Goal: Task Accomplishment & Management: Manage account settings

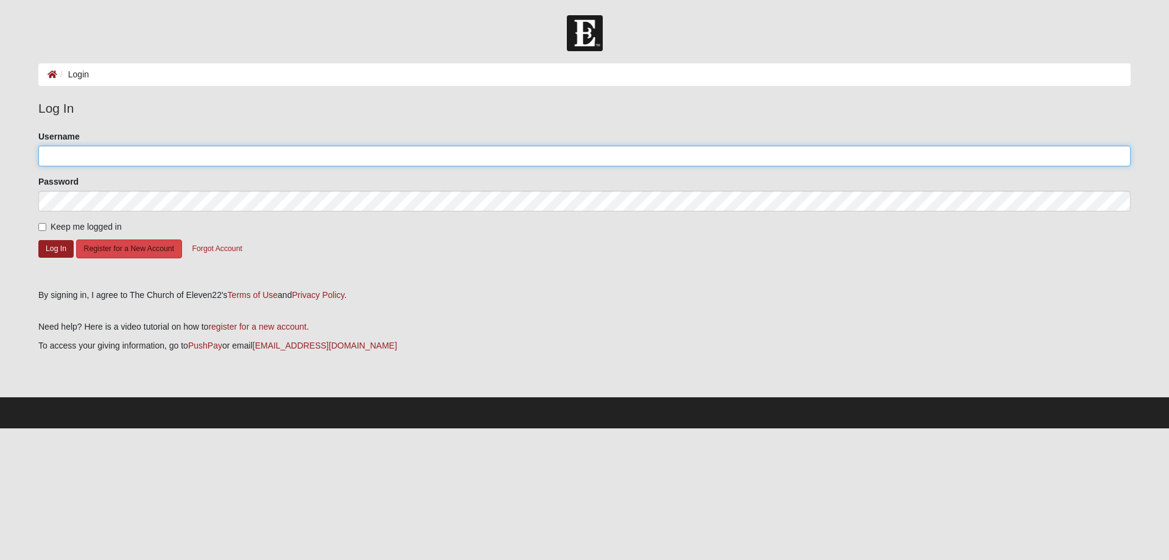
type input "KatDonaldson1"
click at [141, 250] on button "Register for a New Account" at bounding box center [129, 248] width 106 height 19
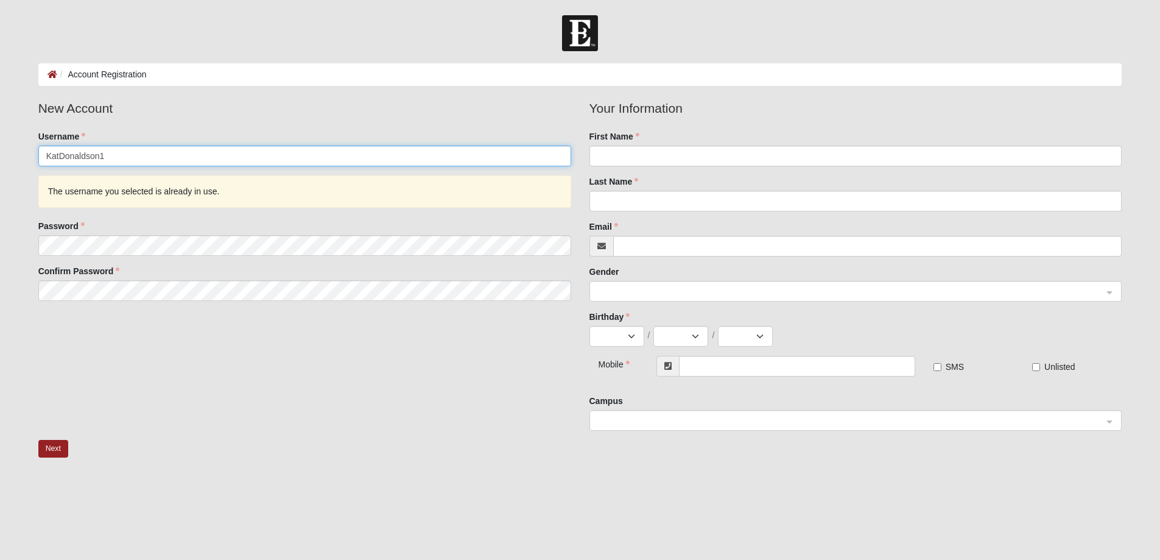
drag, startPoint x: 126, startPoint y: 156, endPoint x: -4, endPoint y: 158, distance: 130.3
click at [0, 158] on html "Log In Account Registration Account Registration Error Please correct the follo…" at bounding box center [580, 316] width 1160 height 633
type input "AI25"
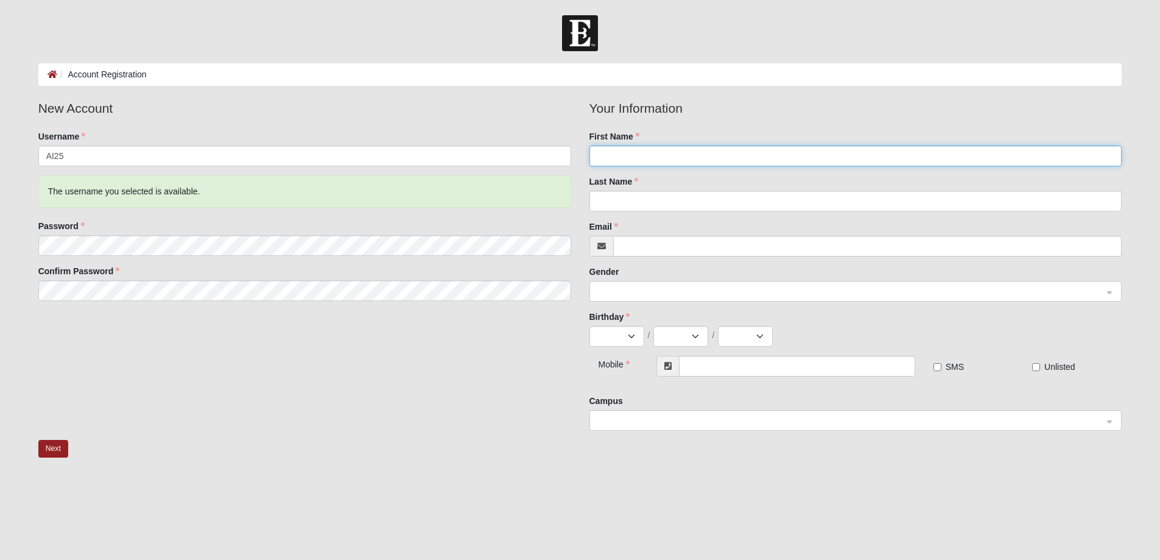
click at [641, 149] on input "First Name" at bounding box center [855, 156] width 533 height 21
type input "Alicia"
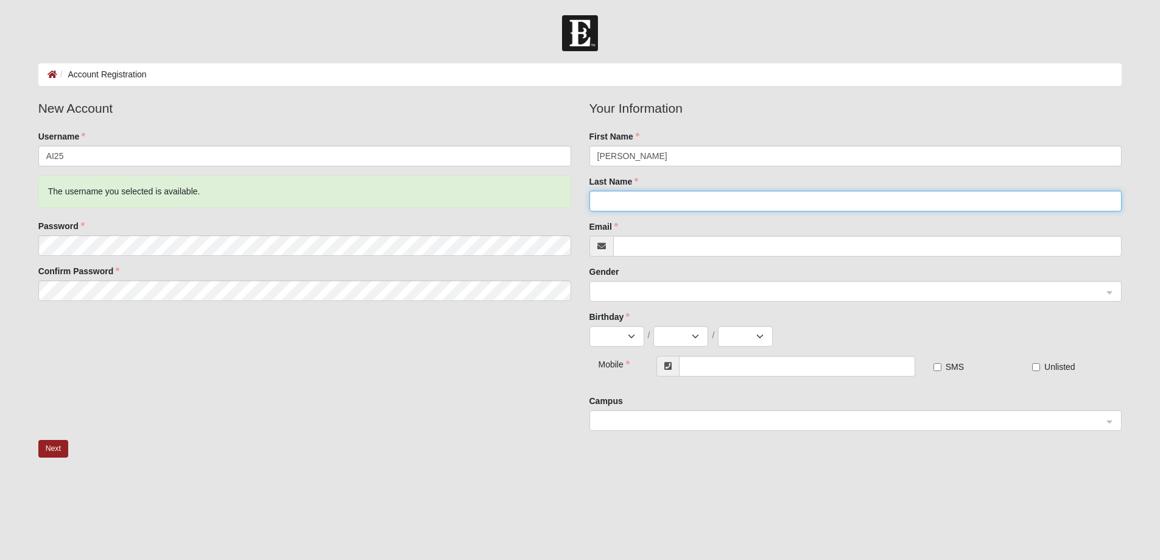
click at [642, 194] on input "Last Name" at bounding box center [855, 201] width 533 height 21
type input "ILAGAN"
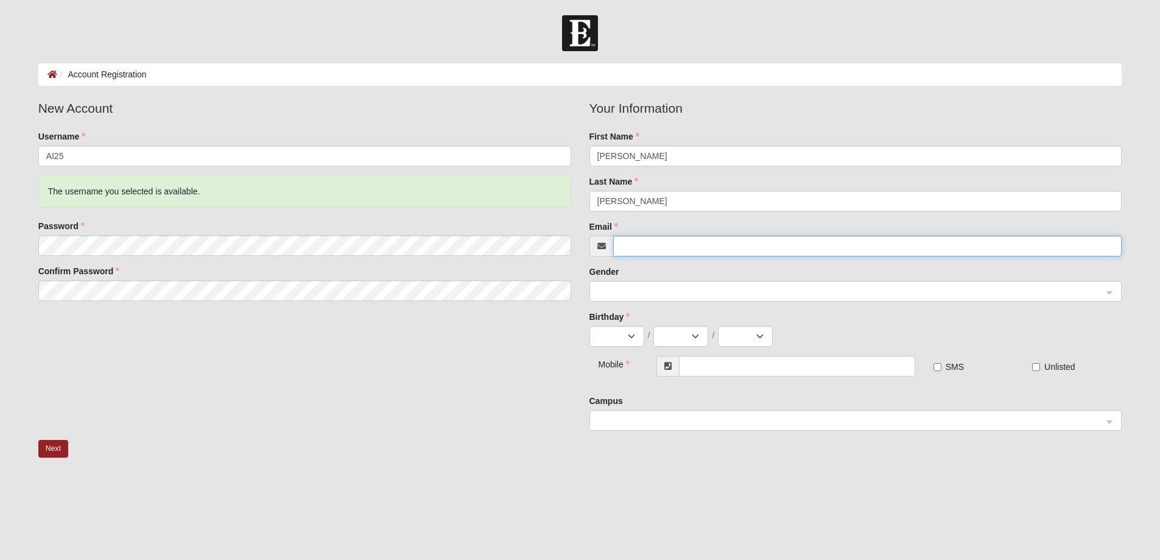
click at [655, 241] on input "Email" at bounding box center [867, 246] width 509 height 21
click at [659, 288] on span at bounding box center [850, 291] width 506 height 13
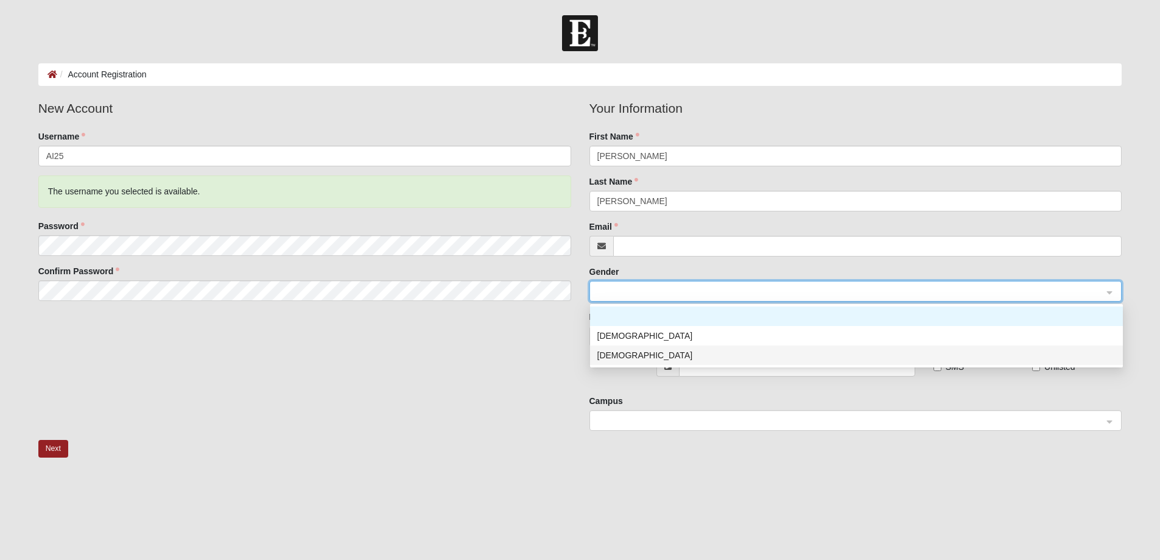
click at [614, 354] on div "Female" at bounding box center [856, 354] width 518 height 13
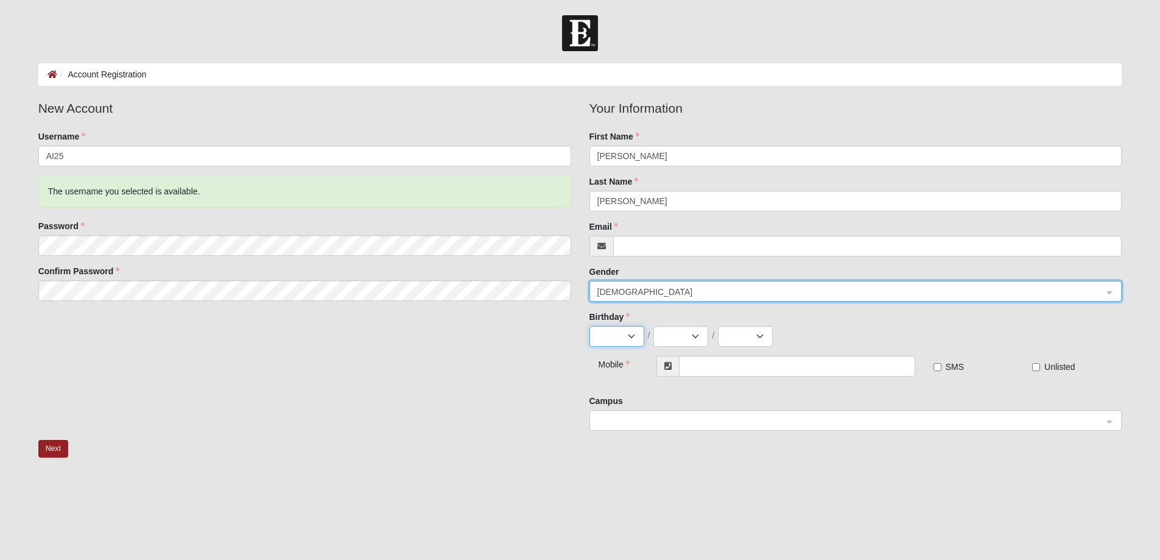
click at [614, 337] on select "Jan Feb Mar Apr May Jun Jul Aug Sep Oct Nov Dec" at bounding box center [616, 336] width 55 height 21
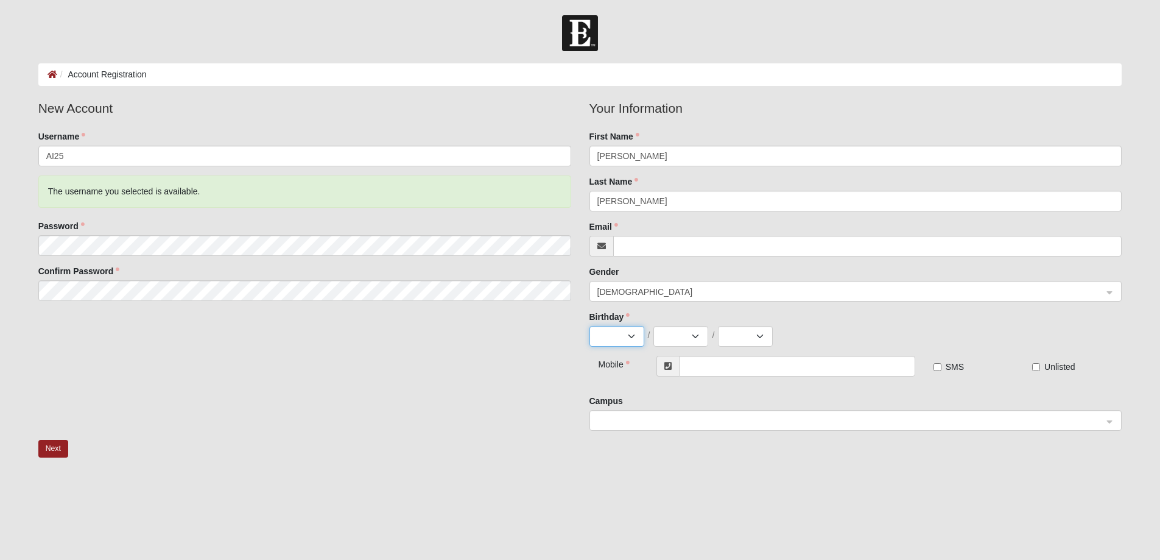
select select "9"
click at [589, 326] on select "Jan Feb Mar Apr May Jun [DATE] Aug Sep Oct Nov Dec" at bounding box center [616, 336] width 55 height 21
click at [680, 335] on select "1 2 3 4 5 6 7 8 9 10 11 12 13 14 15 16 17 18 19 20 21 22 23 24 25 26 27 28 29 30" at bounding box center [680, 336] width 55 height 21
select select "27"
click at [653, 326] on select "1 2 3 4 5 6 7 8 9 10 11 12 13 14 15 16 17 18 19 20 21 22 23 24 25 26 27 28 29 30" at bounding box center [680, 336] width 55 height 21
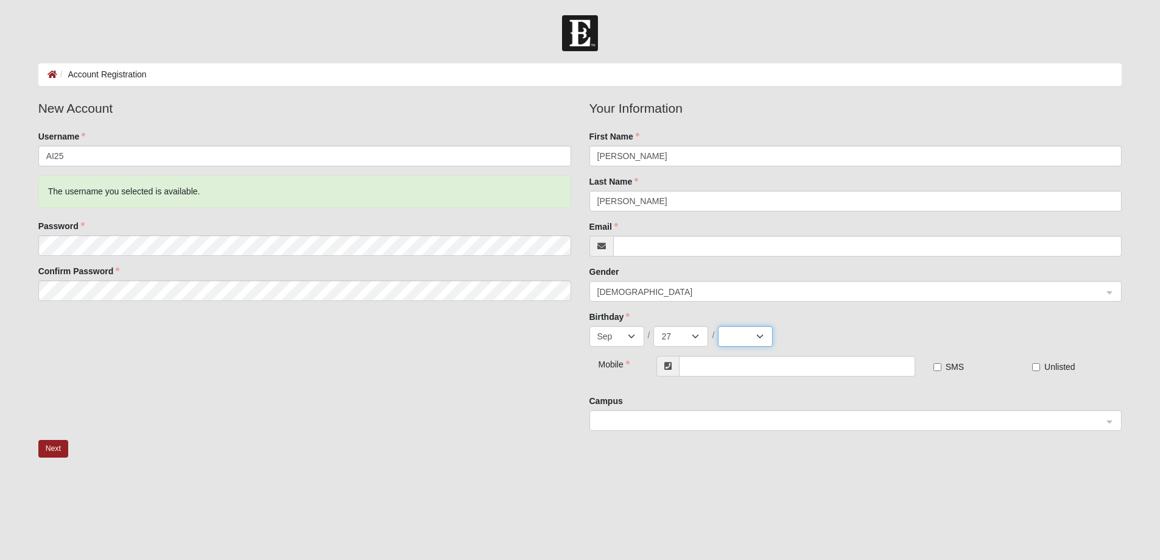
click at [757, 333] on select "2025 2024 2023 2022 2021 2020 2019 2018 2017 2016 2015 2014 2013 2012 2011 2010…" at bounding box center [745, 336] width 55 height 21
select select "1943"
click at [718, 326] on select "2025 2024 2023 2022 2021 2020 2019 2018 2017 2016 2015 2014 2013 2012 2011 2010…" at bounding box center [745, 336] width 55 height 21
click at [728, 370] on input "text" at bounding box center [797, 366] width 236 height 21
type input "9"
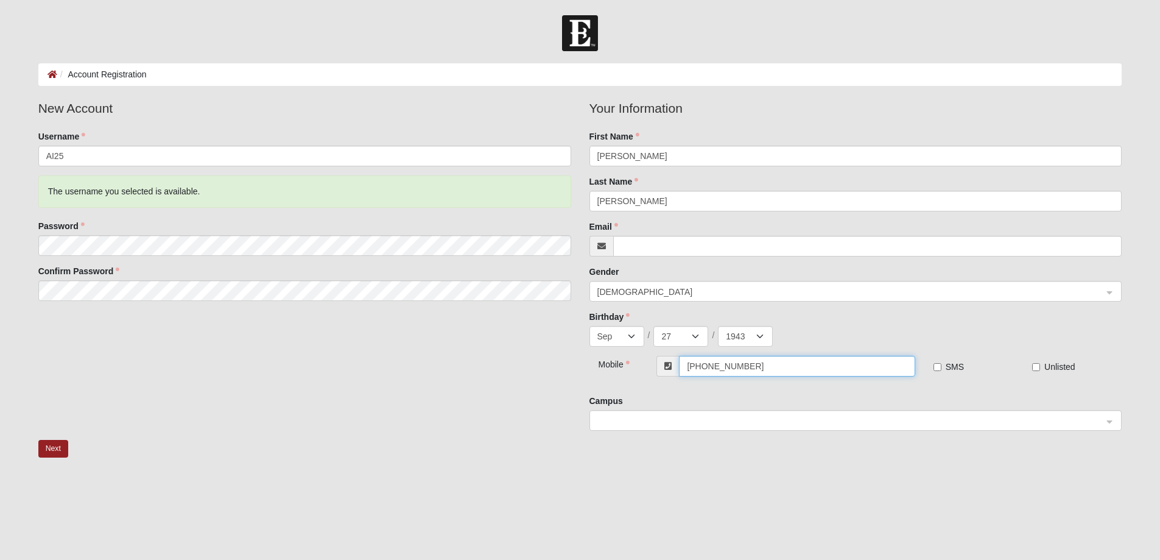
click at [660, 418] on span at bounding box center [850, 420] width 506 height 13
type input "(856) 313-1292"
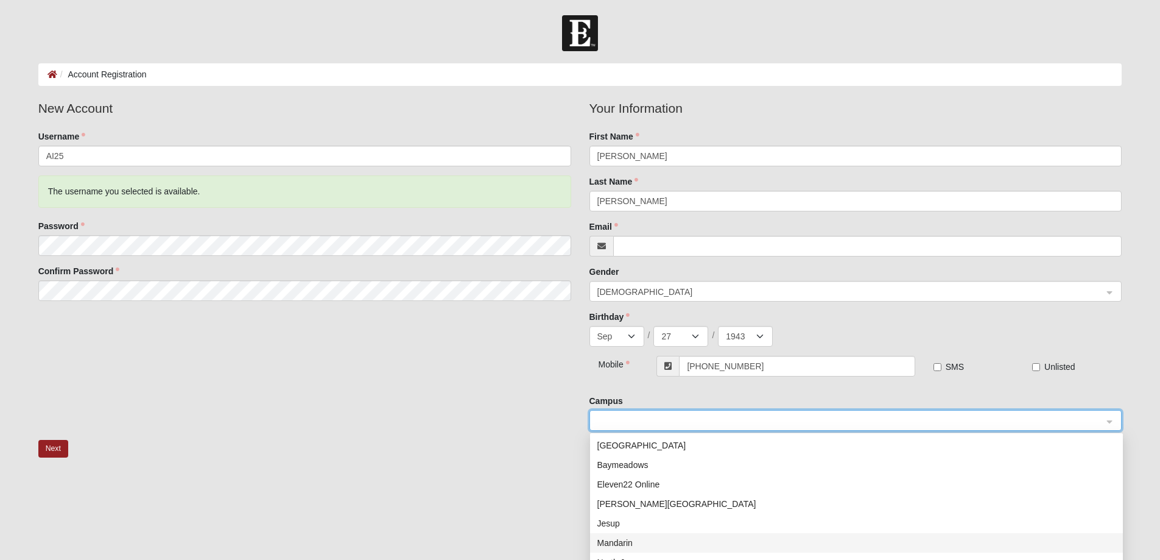
click at [627, 540] on div "Mandarin" at bounding box center [856, 542] width 518 height 13
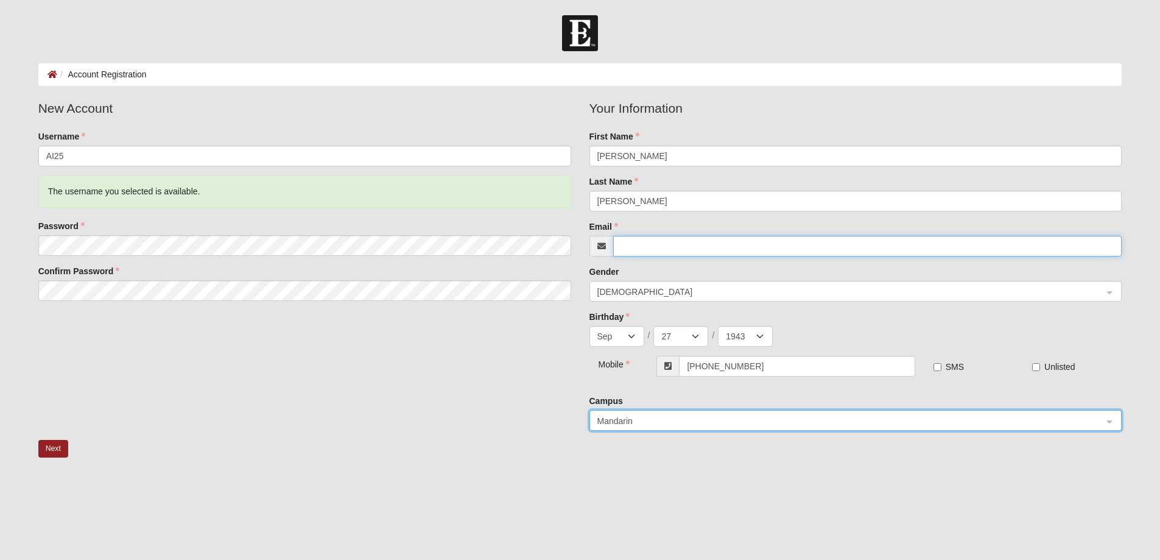
click at [649, 244] on input "Email" at bounding box center [867, 246] width 509 height 21
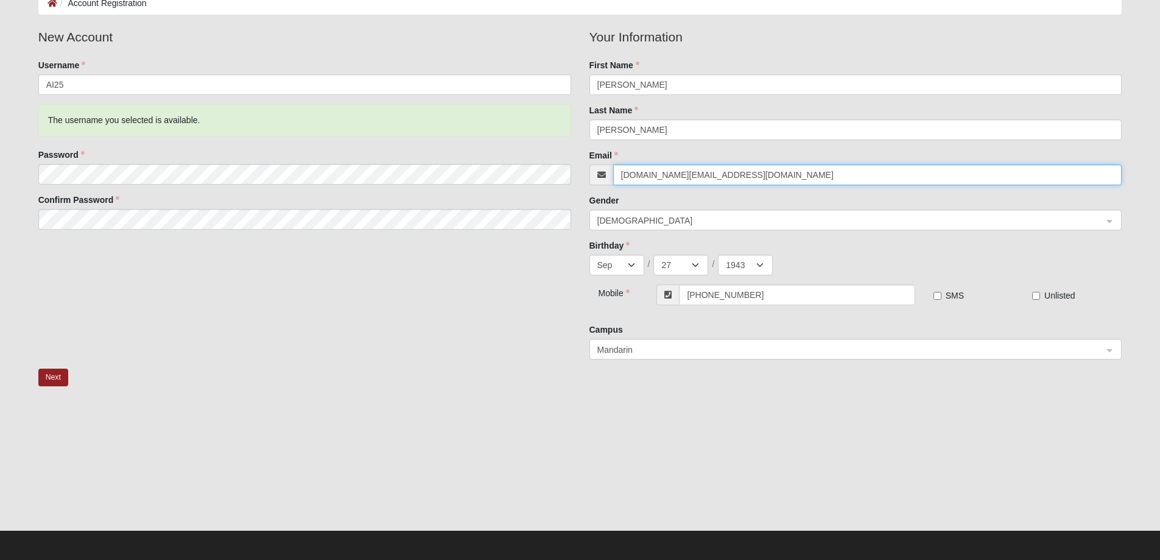
scroll to position [73, 0]
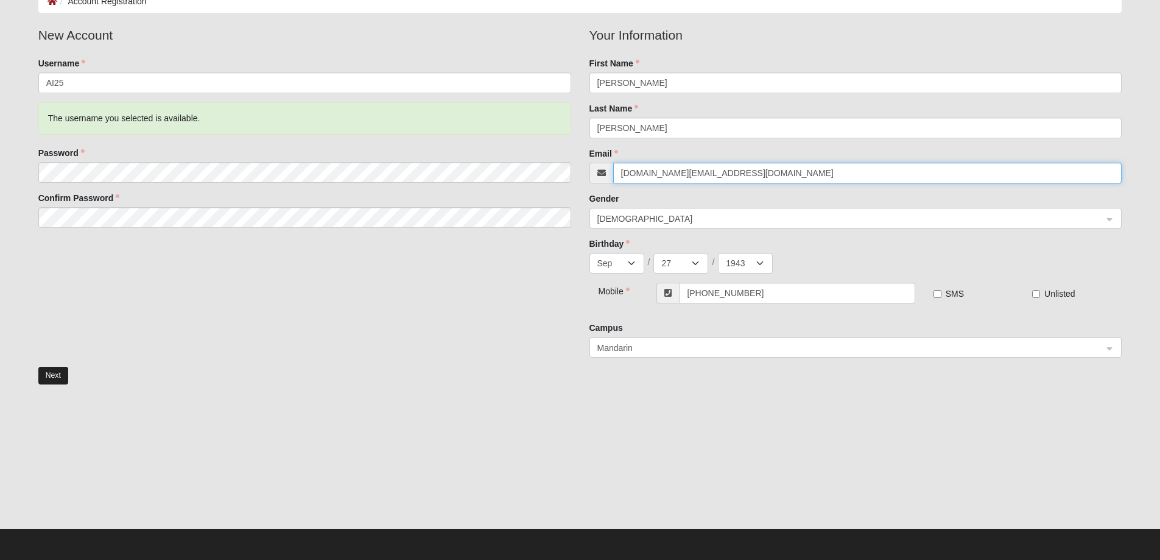
type input "Hemo.inc@comcast.net"
click at [59, 367] on button "Next" at bounding box center [53, 376] width 30 height 18
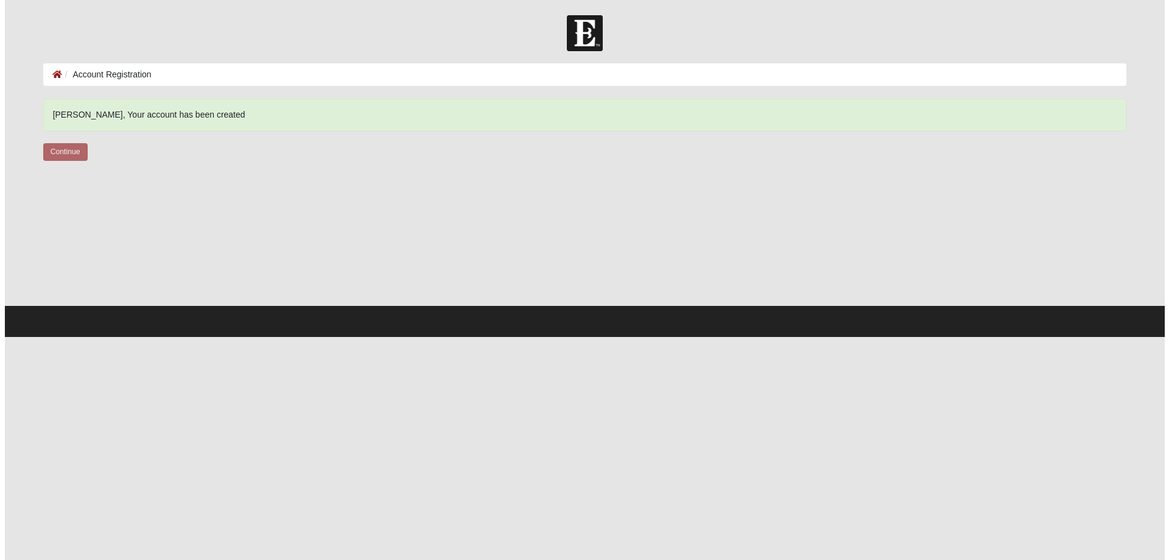
scroll to position [0, 0]
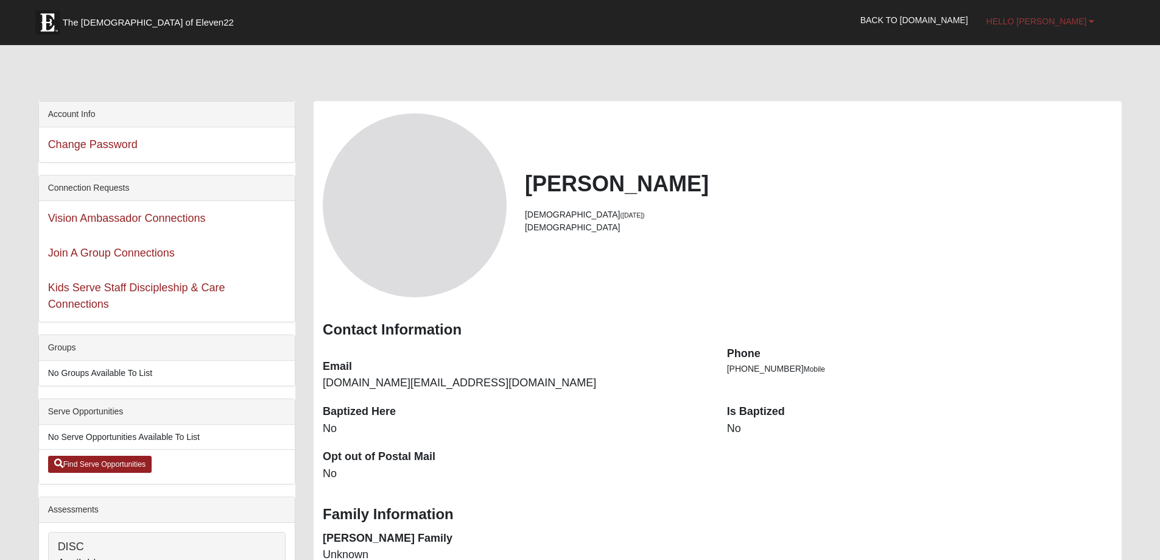
click at [1063, 24] on span "Hello Alicia" at bounding box center [1036, 21] width 100 height 10
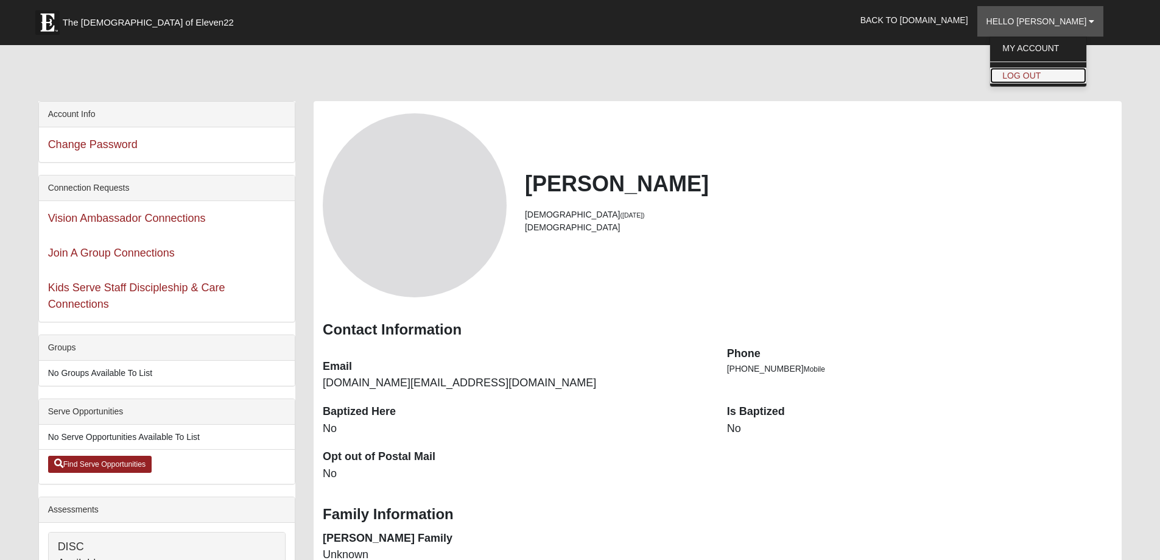
click at [1053, 73] on link "Log Out" at bounding box center [1038, 76] width 96 height 16
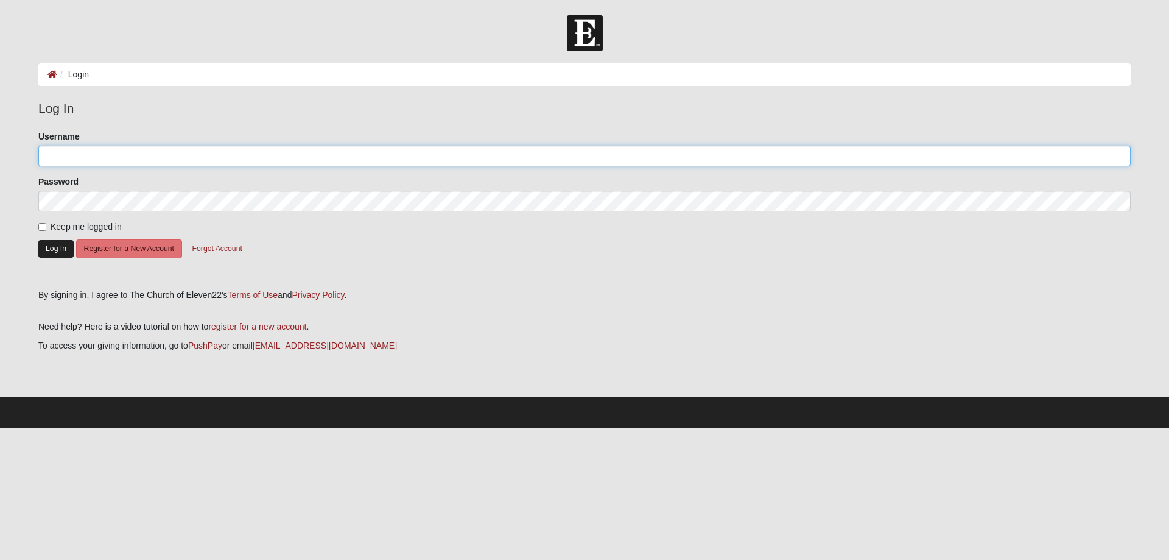
type input "KatDonaldson1"
click at [52, 250] on button "Log In" at bounding box center [55, 249] width 35 height 18
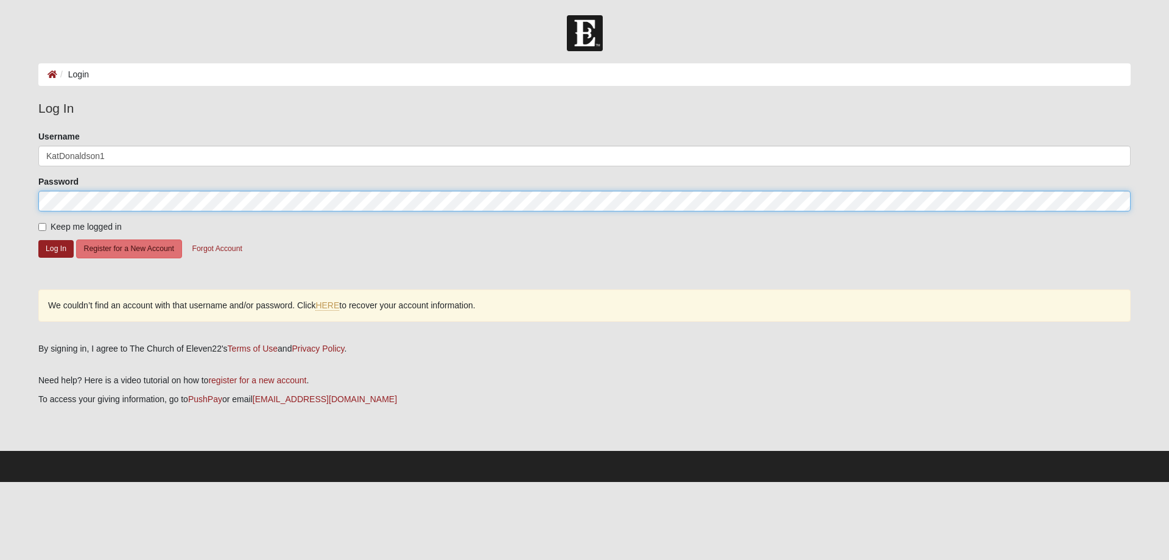
click at [0, 197] on html "Log In Login Login Error Log In Please correct the following: Username KatDonal…" at bounding box center [584, 241] width 1169 height 482
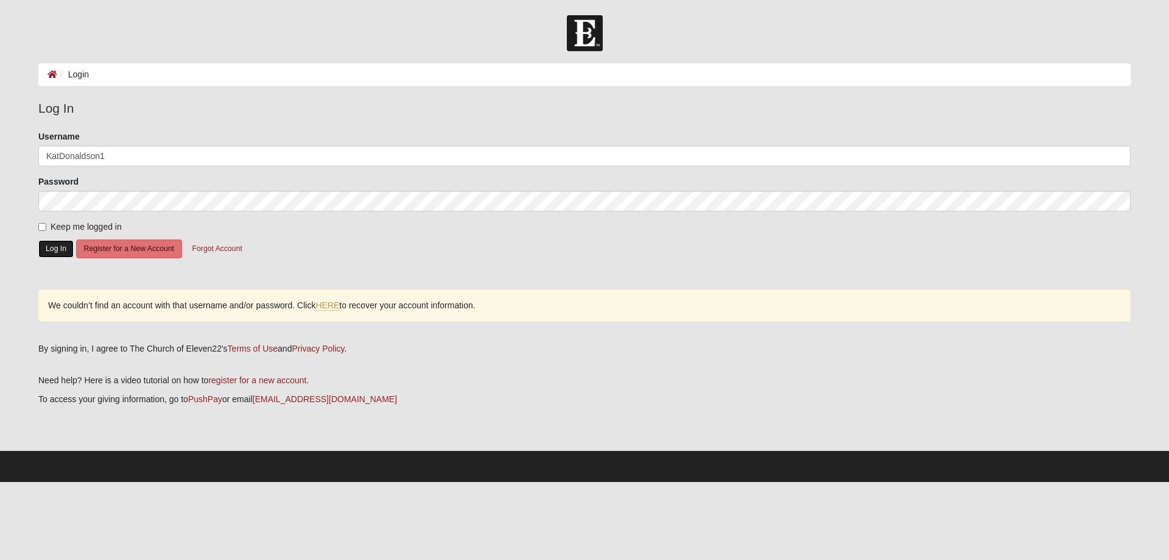
click at [58, 247] on button "Log In" at bounding box center [55, 249] width 35 height 18
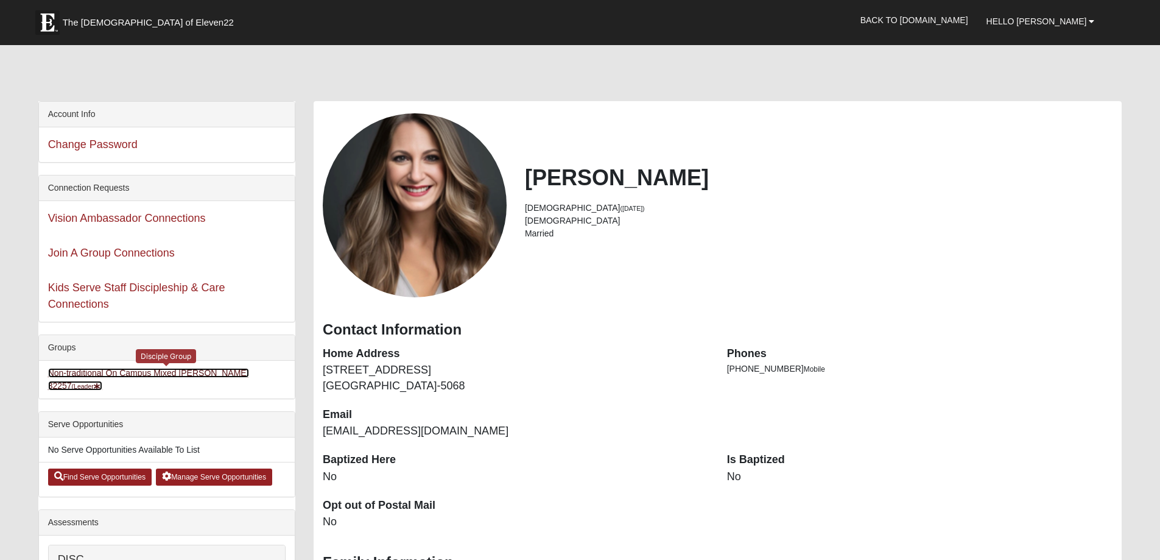
click at [126, 369] on link "Non-traditional On Campus Mixed Donaldson 32257 (Leader )" at bounding box center [148, 379] width 201 height 23
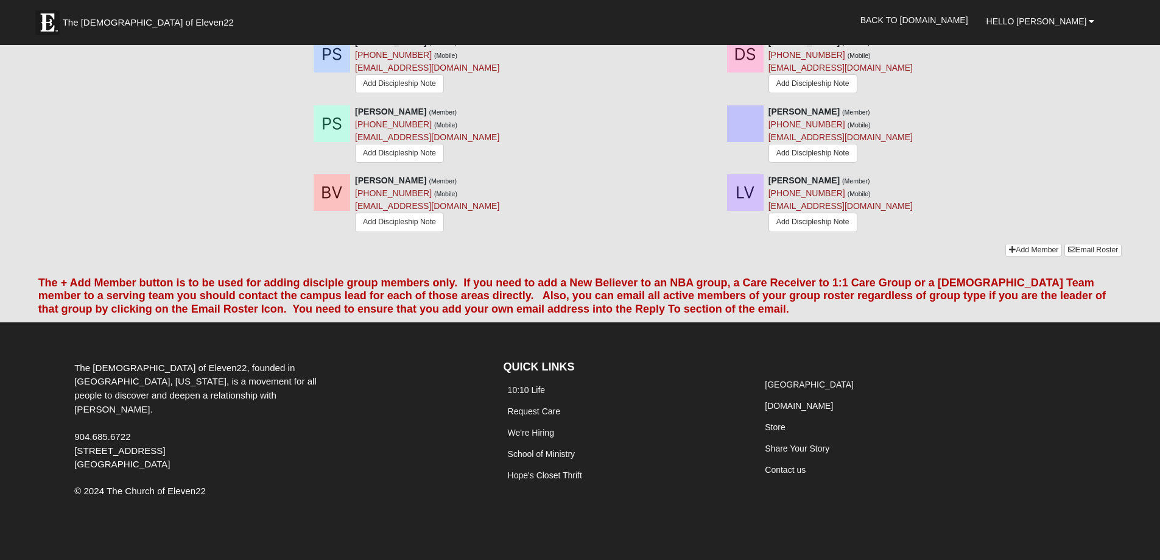
scroll to position [1792, 0]
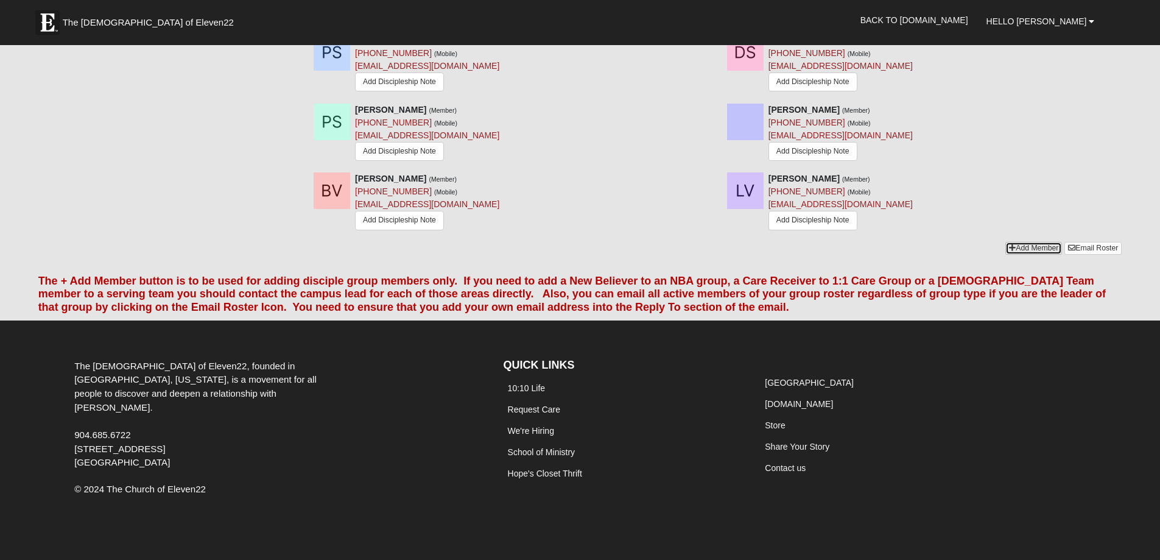
click at [1029, 242] on link "Add Member" at bounding box center [1033, 248] width 57 height 13
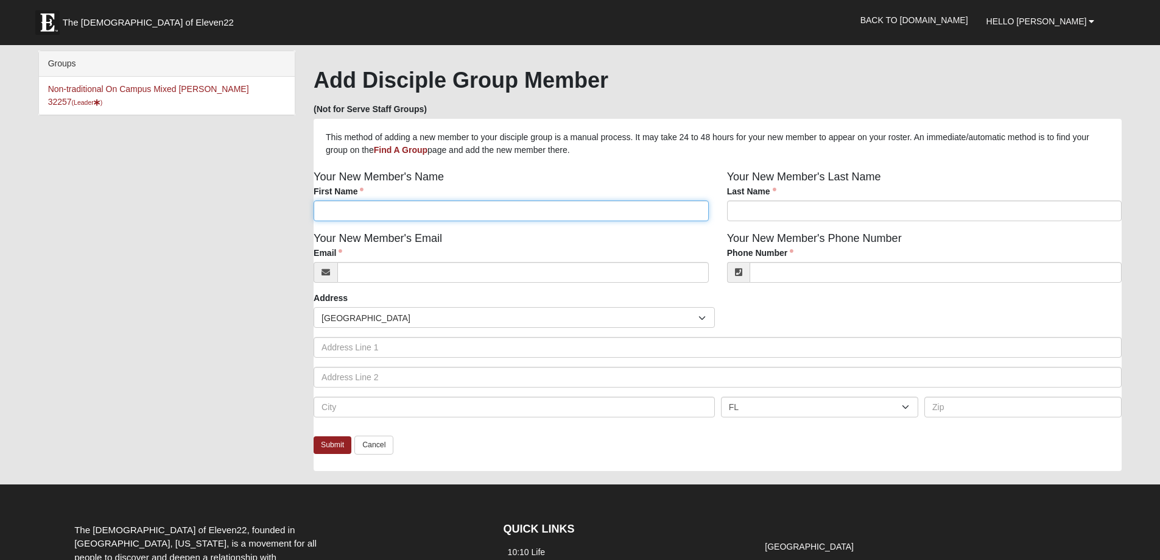
click at [350, 209] on input "First Name" at bounding box center [511, 210] width 395 height 21
type input "Alicia"
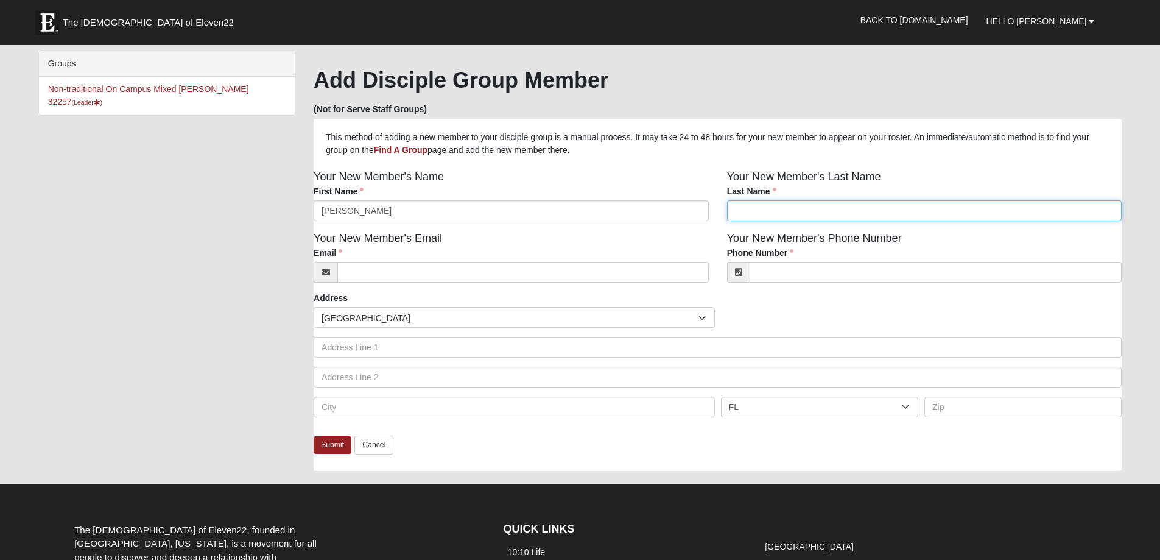
click at [759, 212] on input "Last Name" at bounding box center [924, 210] width 395 height 21
type input "ILAGEN"
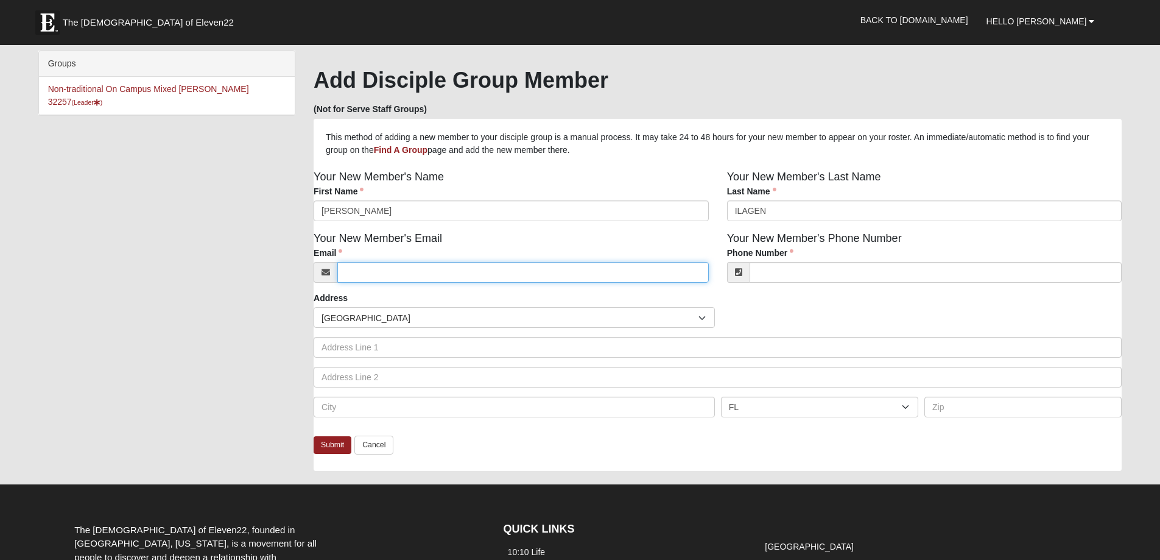
click at [424, 278] on input "Email" at bounding box center [522, 272] width 371 height 21
type input "Hemo.inc@comcast.net"
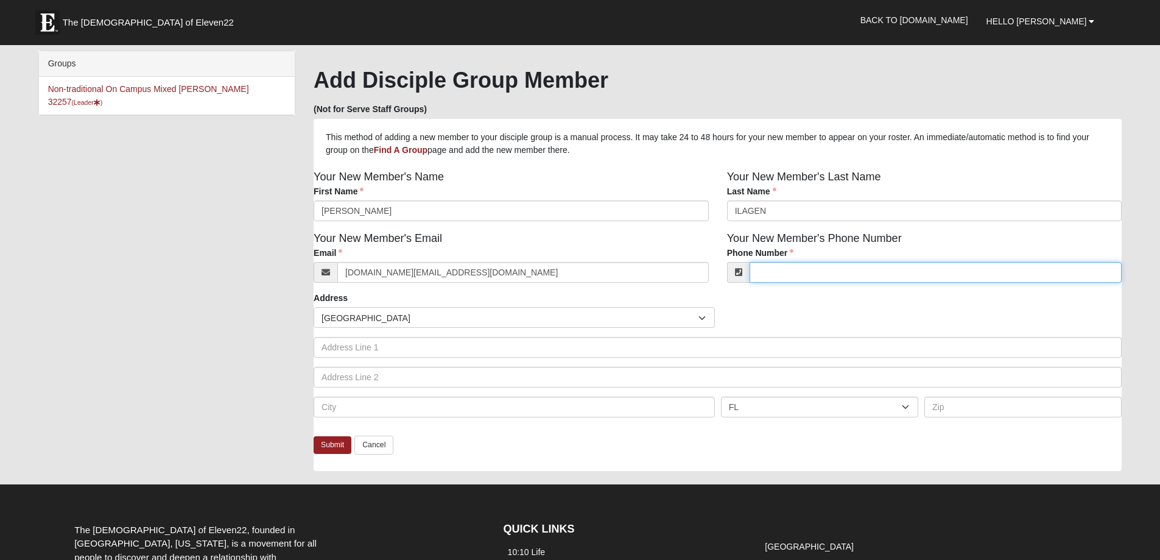
click at [782, 273] on input "Phone Number" at bounding box center [936, 272] width 373 height 21
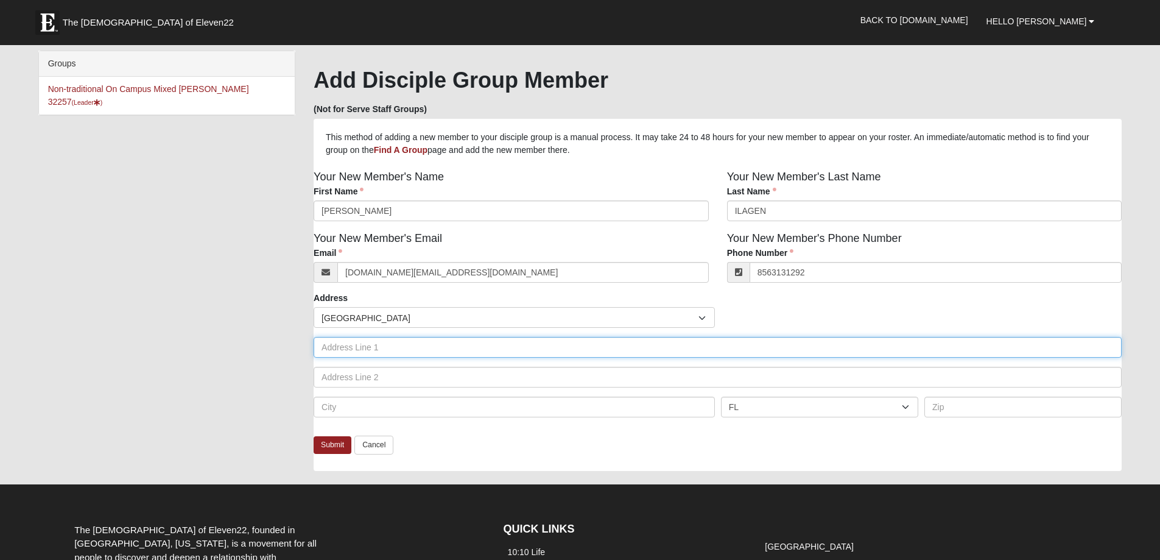
type input "(856) 313-1292"
click at [376, 348] on input "text" at bounding box center [718, 347] width 808 height 21
type input "213 Berry Farm Lane"
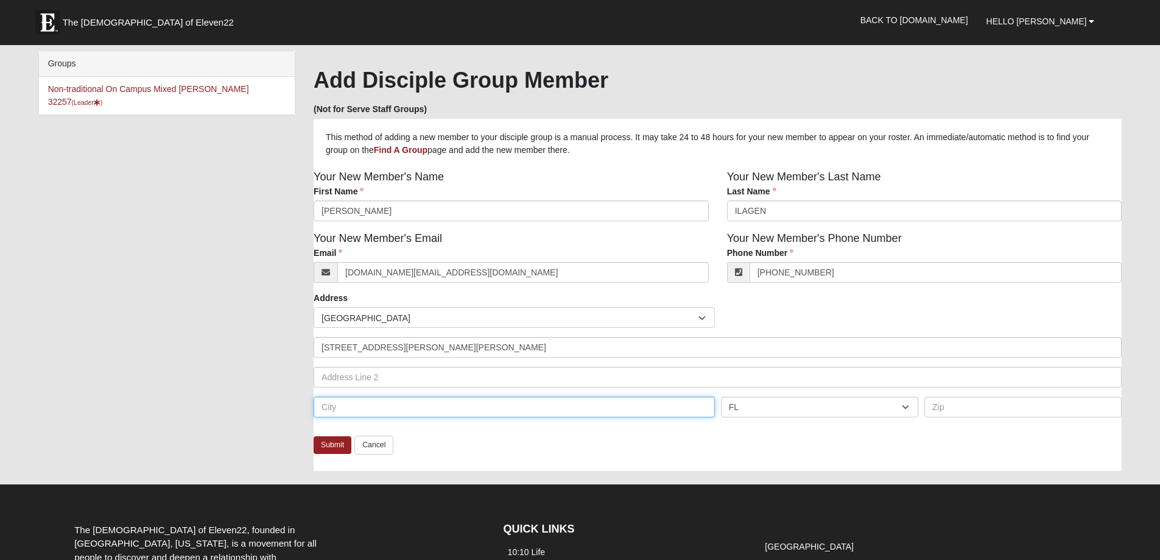
click at [363, 403] on input "text" at bounding box center [514, 406] width 401 height 21
type input "St Johns"
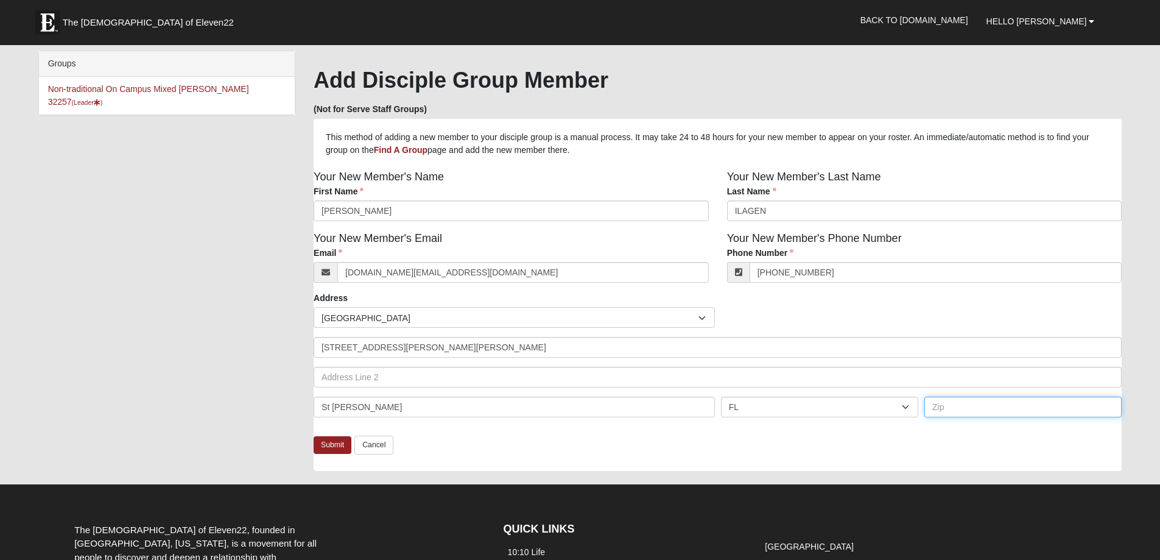
type input "32259"
click at [330, 447] on link "Submit" at bounding box center [333, 445] width 38 height 18
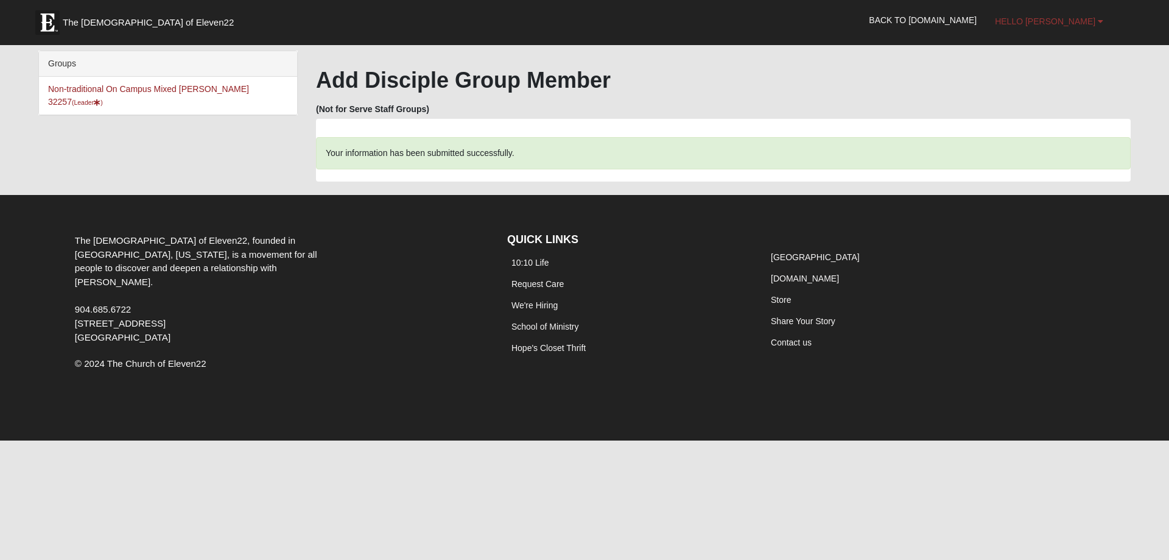
click at [1042, 27] on link "Hello Katheryn" at bounding box center [1049, 21] width 127 height 30
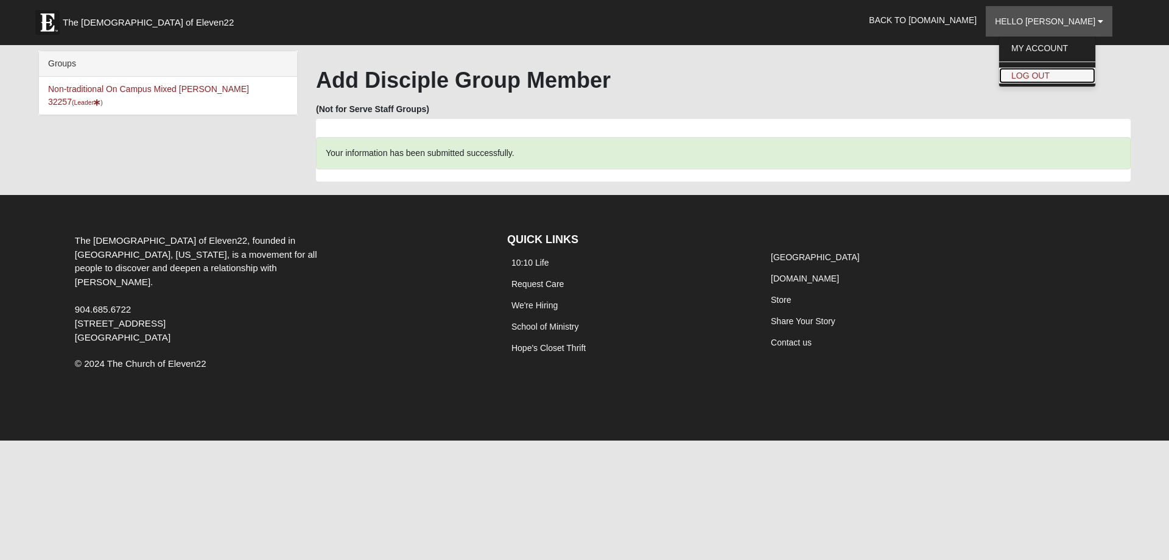
click at [1056, 77] on link "Log Out" at bounding box center [1047, 76] width 96 height 16
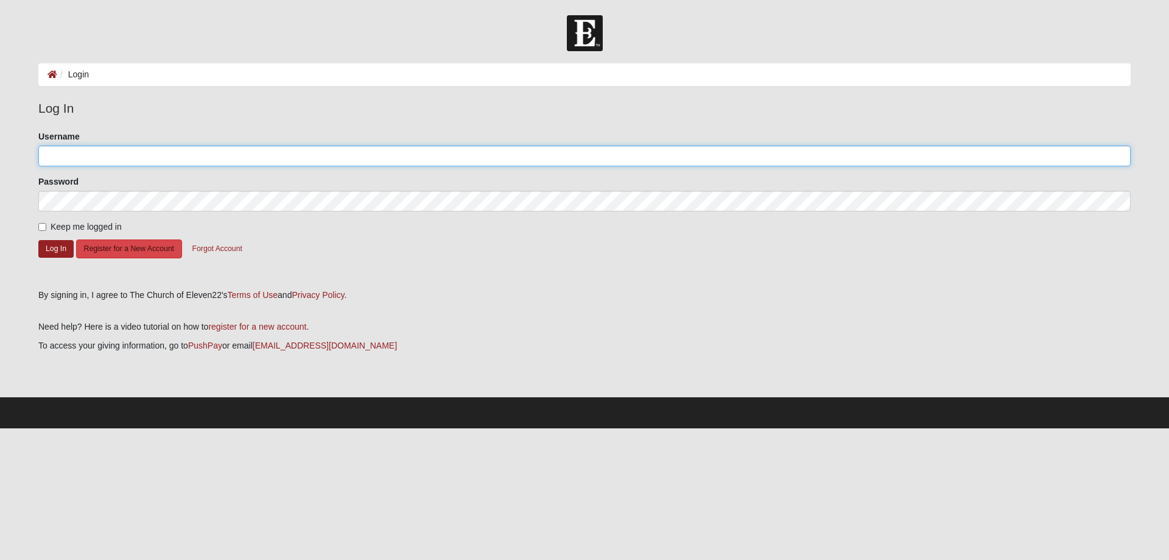
type input "KatDonaldson1"
click at [113, 249] on button "Register for a New Account" at bounding box center [129, 248] width 106 height 19
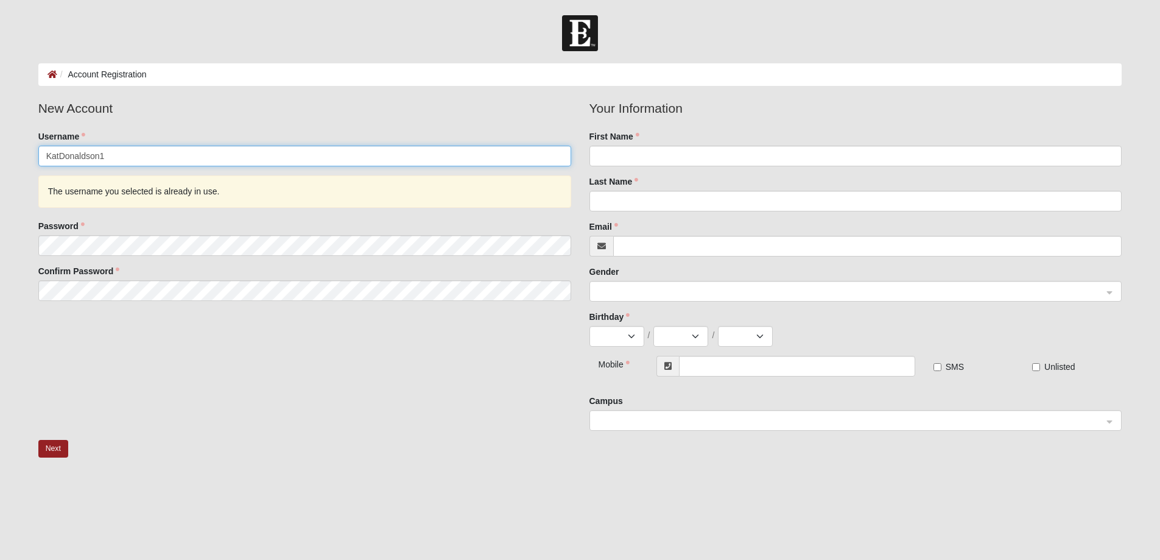
drag, startPoint x: 105, startPoint y: 151, endPoint x: 42, endPoint y: 153, distance: 62.8
click at [42, 153] on input "KatDonaldson1" at bounding box center [304, 156] width 533 height 21
type input "LB25"
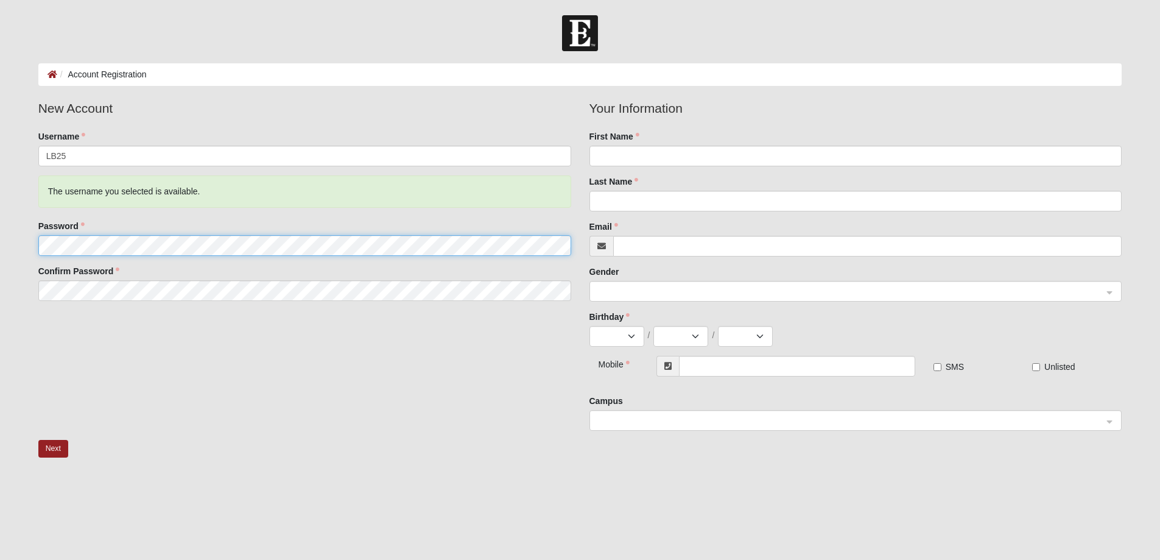
click at [35, 247] on fieldset "New Account Username LB25 The username you selected is available. Password Conf…" at bounding box center [304, 204] width 551 height 211
click at [626, 155] on input "First Name" at bounding box center [855, 156] width 533 height 21
type input "Larry"
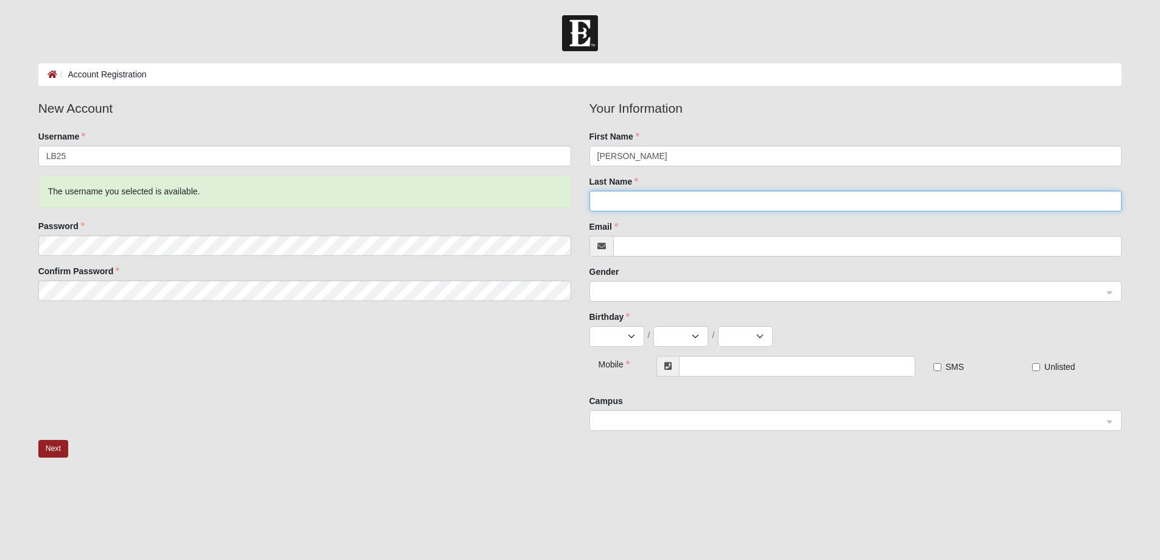
click at [626, 195] on input "Last Name" at bounding box center [855, 201] width 533 height 21
type input "Blackburn"
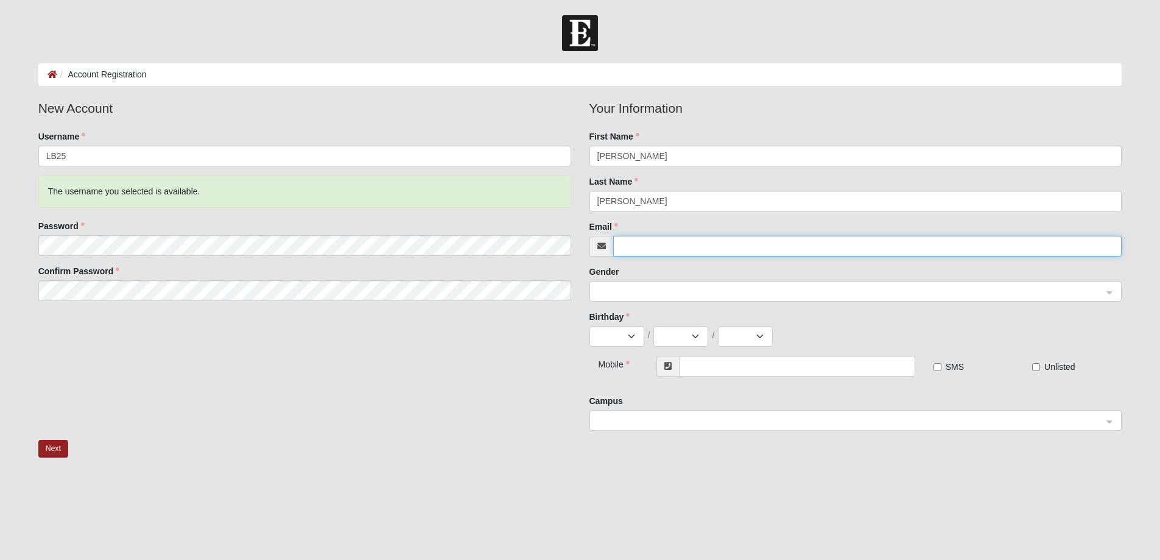
click at [650, 242] on input "Email" at bounding box center [867, 246] width 509 height 21
click at [639, 287] on span at bounding box center [850, 291] width 506 height 13
type input "chvyclss@aol.com"
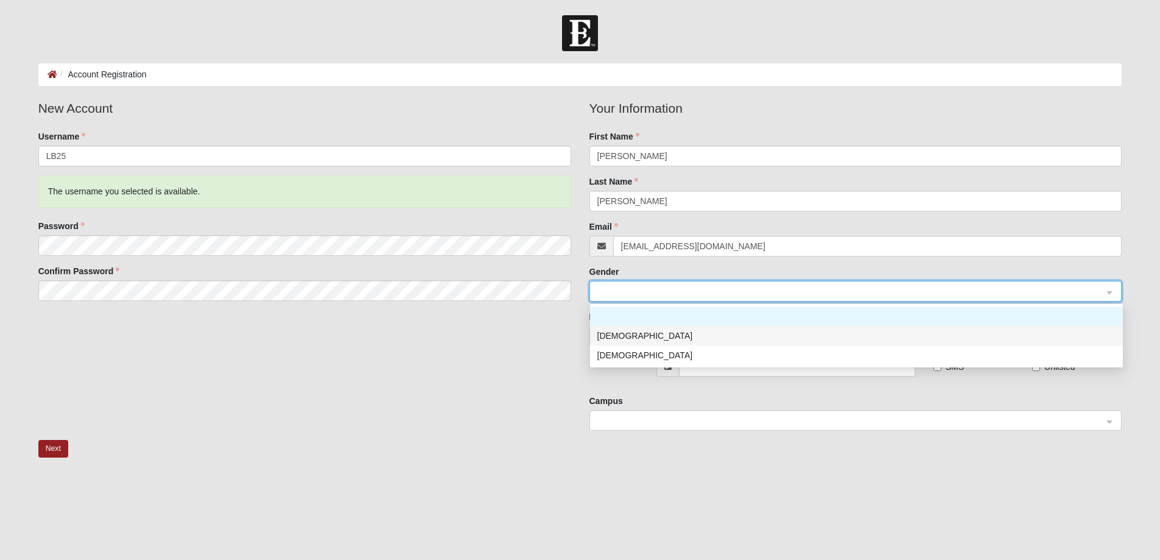
click at [603, 332] on div "Male" at bounding box center [856, 335] width 518 height 13
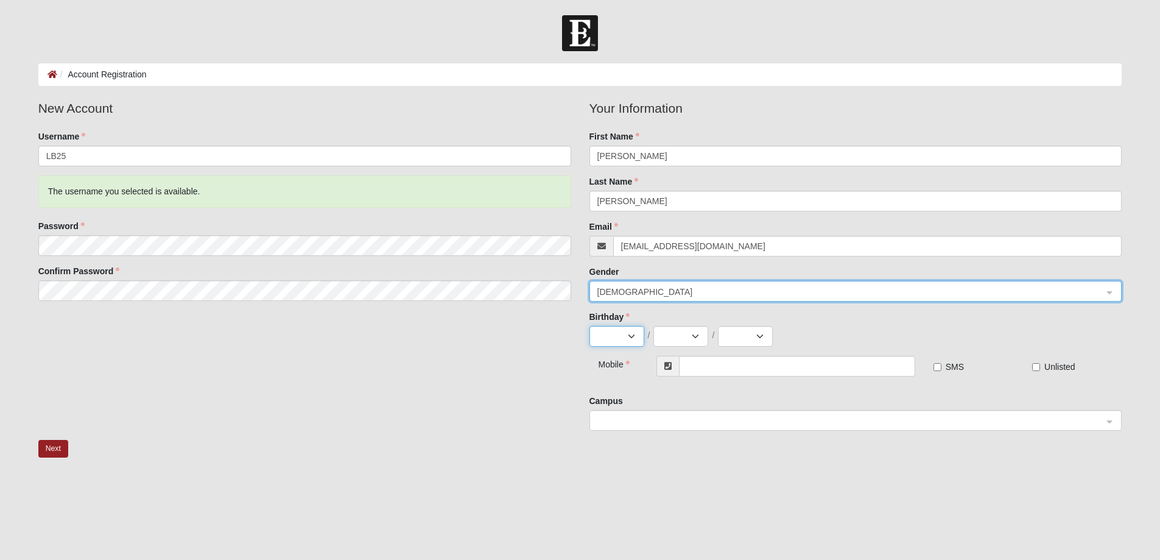
click at [603, 332] on select "Jan Feb Mar Apr May Jun Jul Aug Sep Oct Nov Dec" at bounding box center [616, 336] width 55 height 21
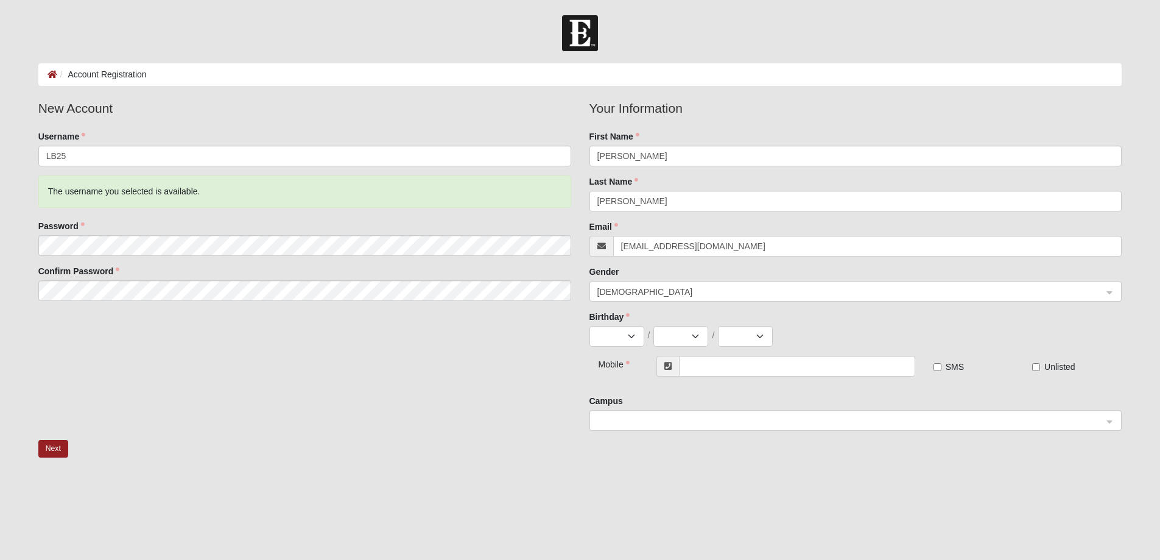
click at [760, 313] on div "Birthday Jan Feb Mar Apr May Jun Jul Aug Sep Oct Nov Dec / 1 2 3 4 5 6 7 8 9 10…" at bounding box center [855, 329] width 533 height 36
click at [699, 362] on input "text" at bounding box center [797, 366] width 236 height 21
click at [635, 421] on span at bounding box center [850, 420] width 506 height 13
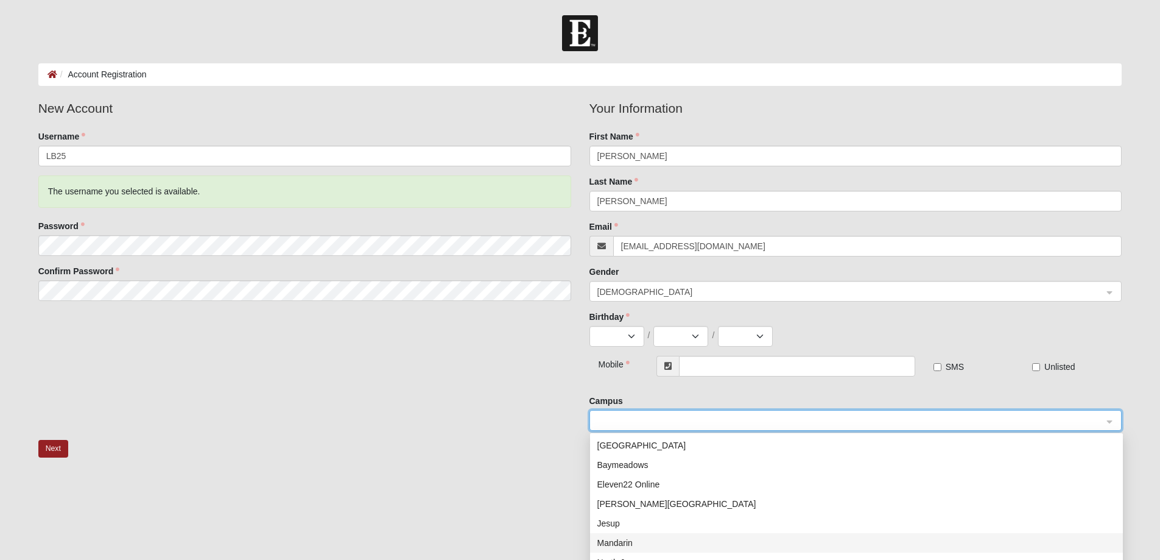
click at [621, 543] on div "Mandarin" at bounding box center [856, 542] width 518 height 13
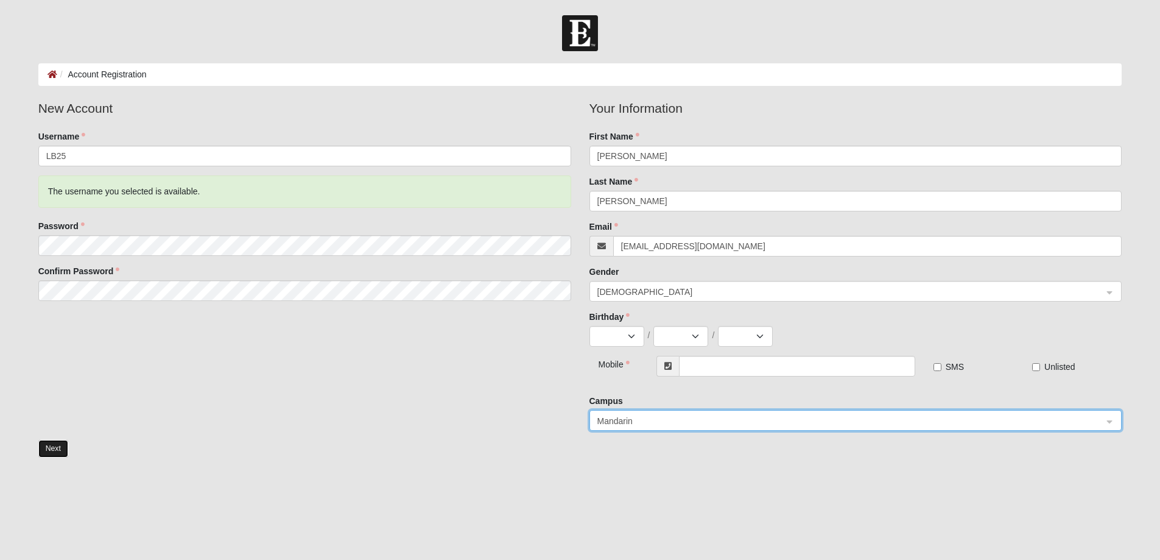
click at [53, 447] on button "Next" at bounding box center [53, 449] width 30 height 18
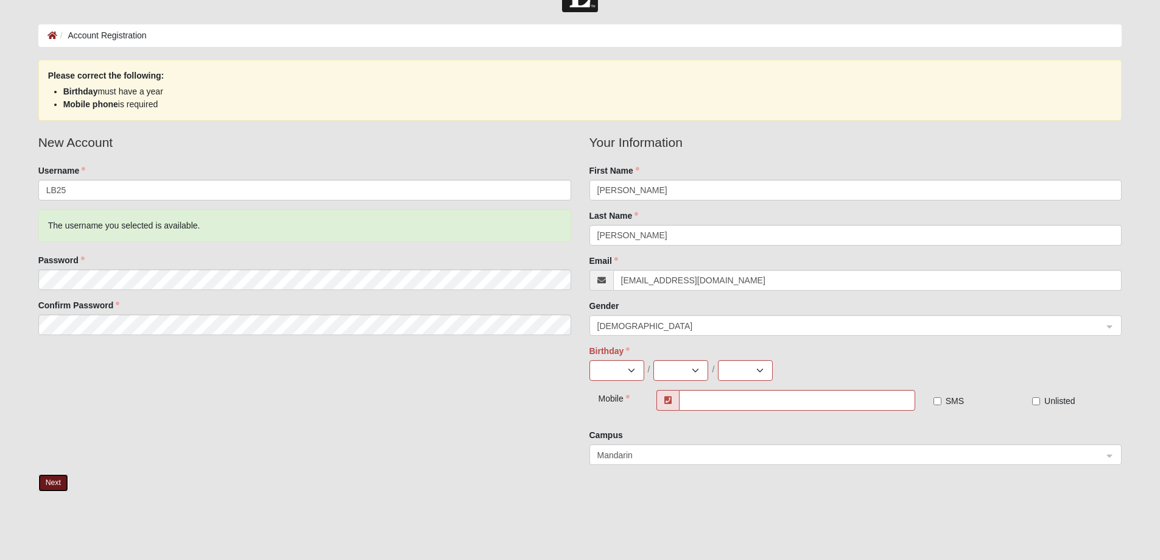
scroll to position [61, 0]
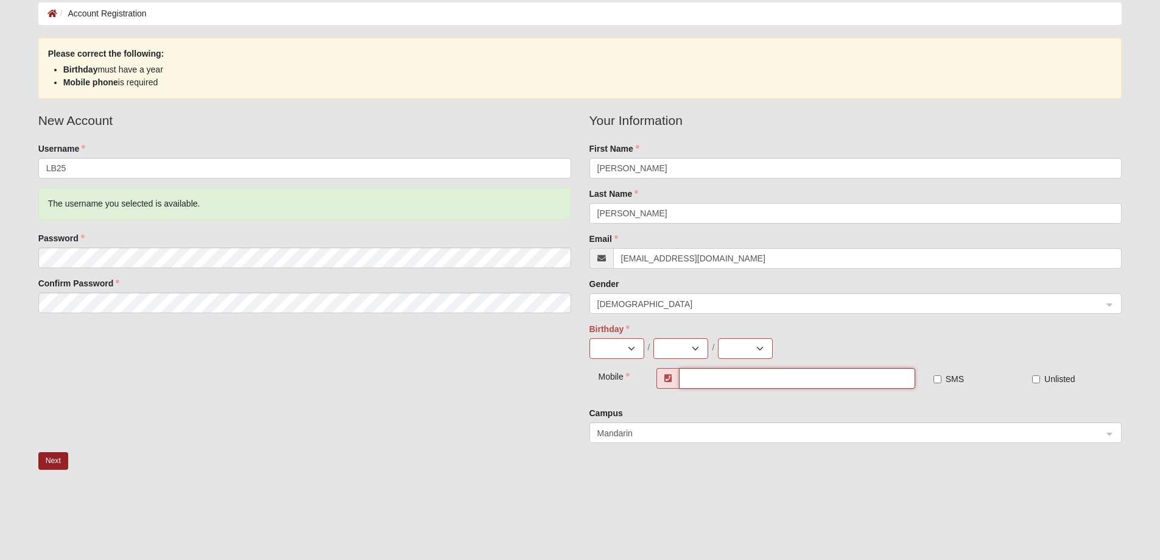
click at [697, 381] on input "text" at bounding box center [797, 378] width 236 height 21
type input "(904) 300-7865"
click at [742, 349] on select "2025 2024 2023 2022 2021 2020 2019 2018 2017 2016 2015 2014 2013 2012 2011 2010…" at bounding box center [745, 348] width 55 height 21
select select "1950"
click at [718, 338] on select "2025 2024 2023 2022 2021 2020 2019 2018 2017 2016 2015 2014 2013 2012 2011 2010…" at bounding box center [745, 348] width 55 height 21
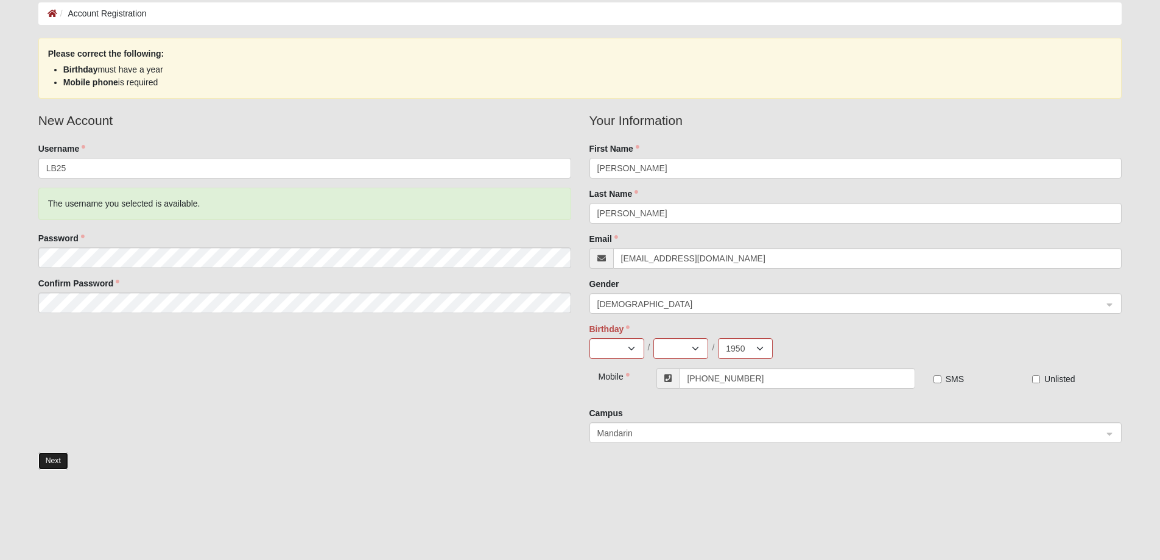
click at [55, 460] on button "Next" at bounding box center [53, 461] width 30 height 18
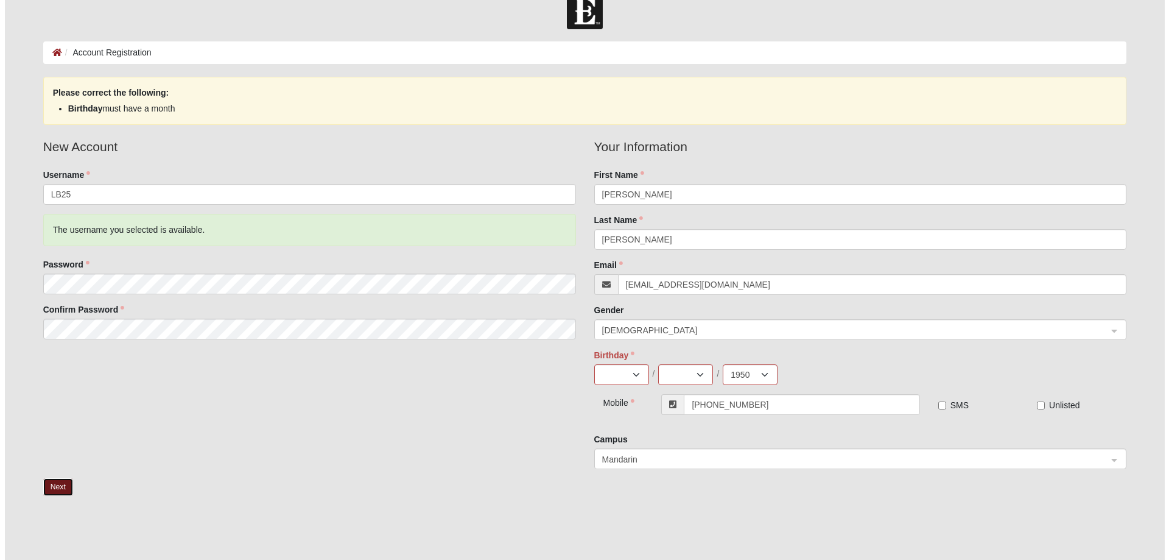
scroll to position [0, 0]
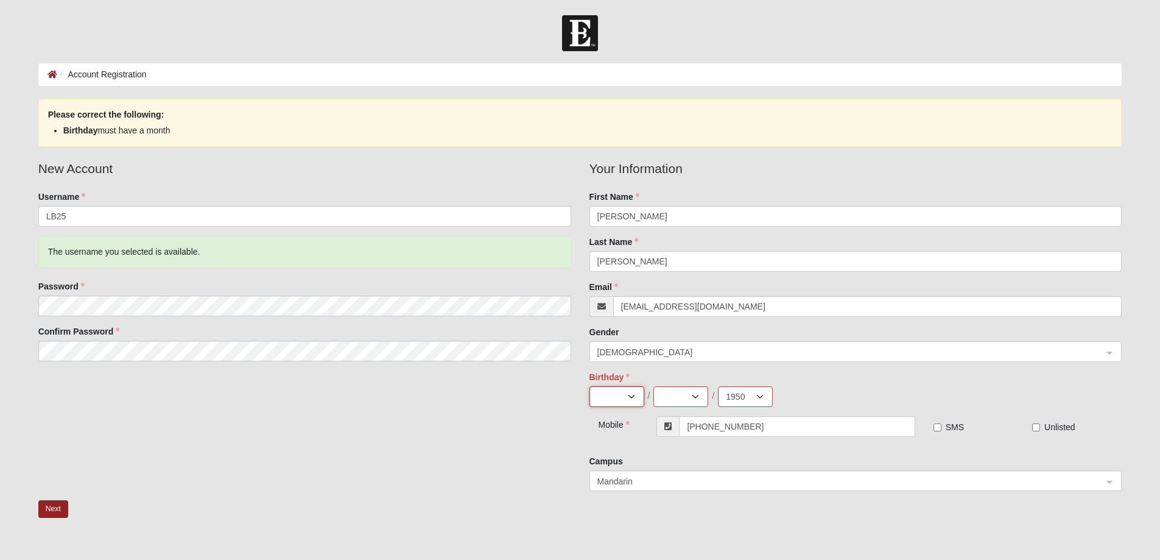
click at [627, 396] on select "Jan Feb Mar Apr May Jun Jul Aug Sep Oct Nov Dec" at bounding box center [616, 396] width 55 height 21
click at [589, 386] on select "Jan Feb Mar Apr May Jun Jul Aug Sep Oct Nov Dec" at bounding box center [616, 396] width 55 height 21
click at [58, 505] on button "Next" at bounding box center [53, 509] width 30 height 18
click at [622, 397] on select "Jan Feb Mar Apr May Jun Jul Aug Sep Oct Nov Dec" at bounding box center [616, 396] width 55 height 21
select select "1"
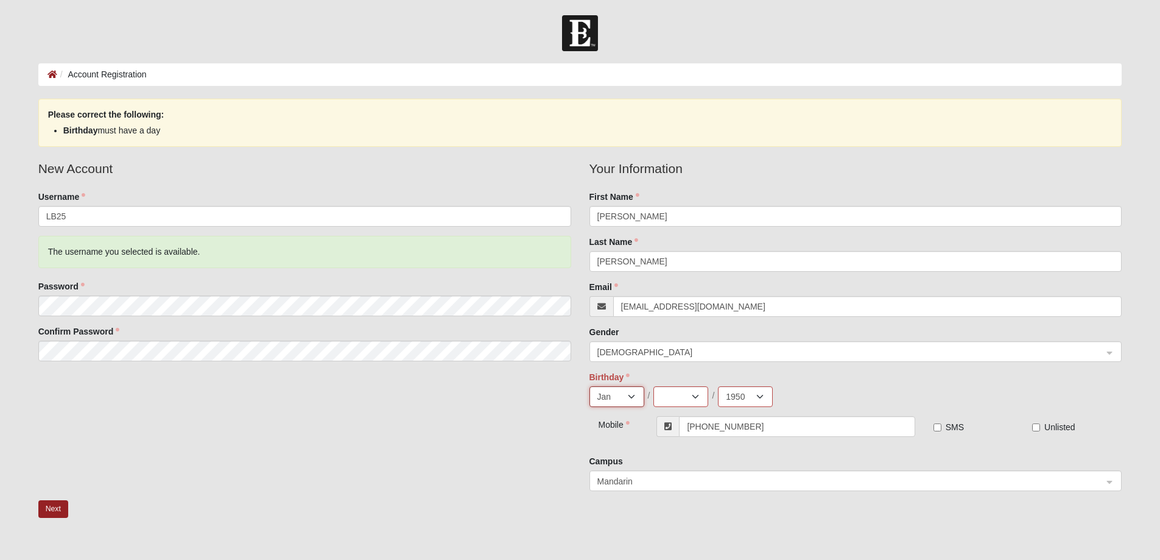
click at [589, 386] on select "Jan Feb Mar Apr May Jun Jul Aug Sep Oct Nov Dec" at bounding box center [616, 396] width 55 height 21
click at [677, 401] on select "1 2 3 4 5 6 7 8 9 10 11 12 13 14 15 16 17 18 19 20 21 22 23 24 25 26 27 28 29 3…" at bounding box center [680, 396] width 55 height 21
select select "1"
click at [653, 386] on select "1 2 3 4 5 6 7 8 9 10 11 12 13 14 15 16 17 18 19 20 21 22 23 24 25 26 27 28 29 3…" at bounding box center [680, 396] width 55 height 21
click at [55, 507] on button "Next" at bounding box center [53, 509] width 30 height 18
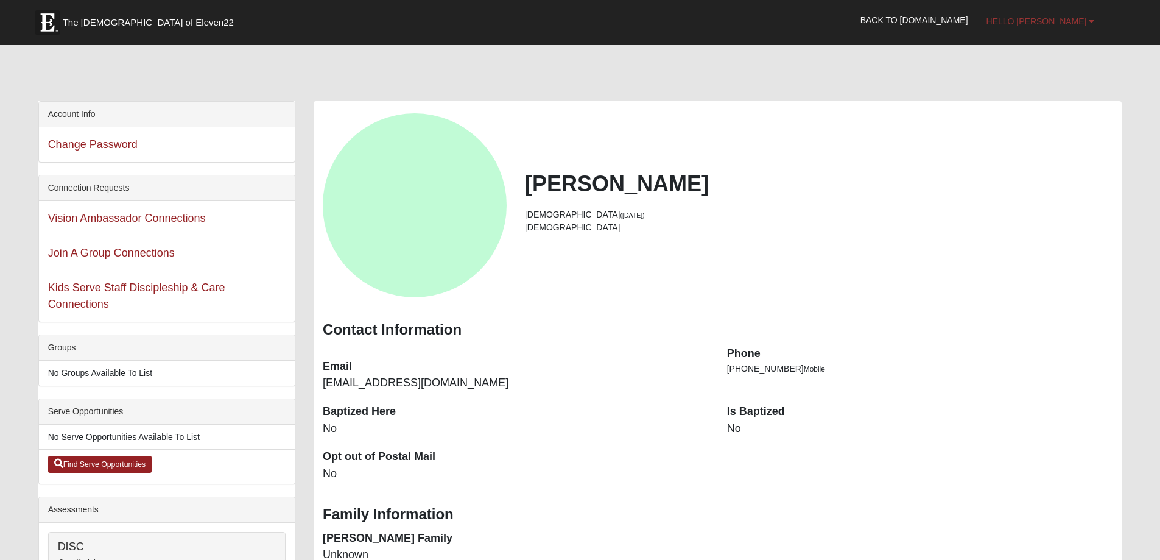
click at [1075, 26] on link "Hello [PERSON_NAME]" at bounding box center [1040, 21] width 127 height 30
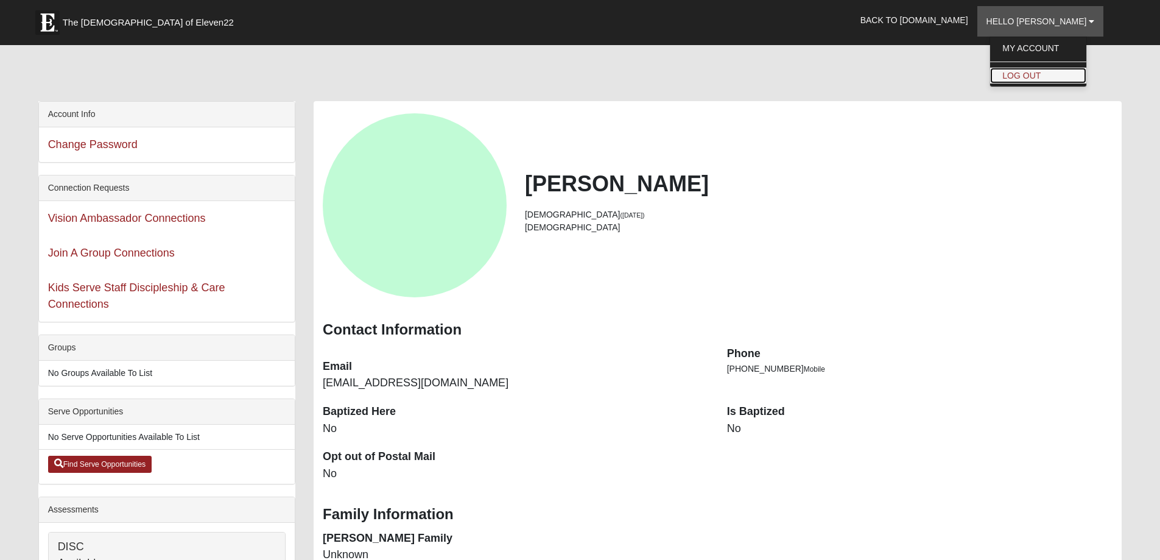
click at [1064, 72] on link "Log Out" at bounding box center [1038, 76] width 96 height 16
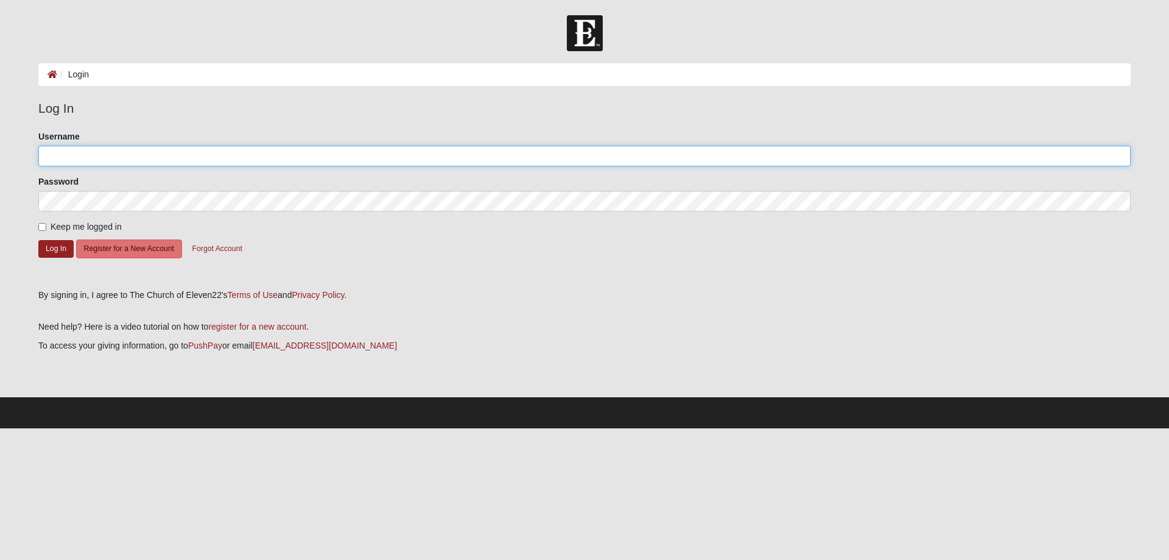
type input "KatDonaldson1"
click at [52, 249] on button "Log In" at bounding box center [55, 249] width 35 height 18
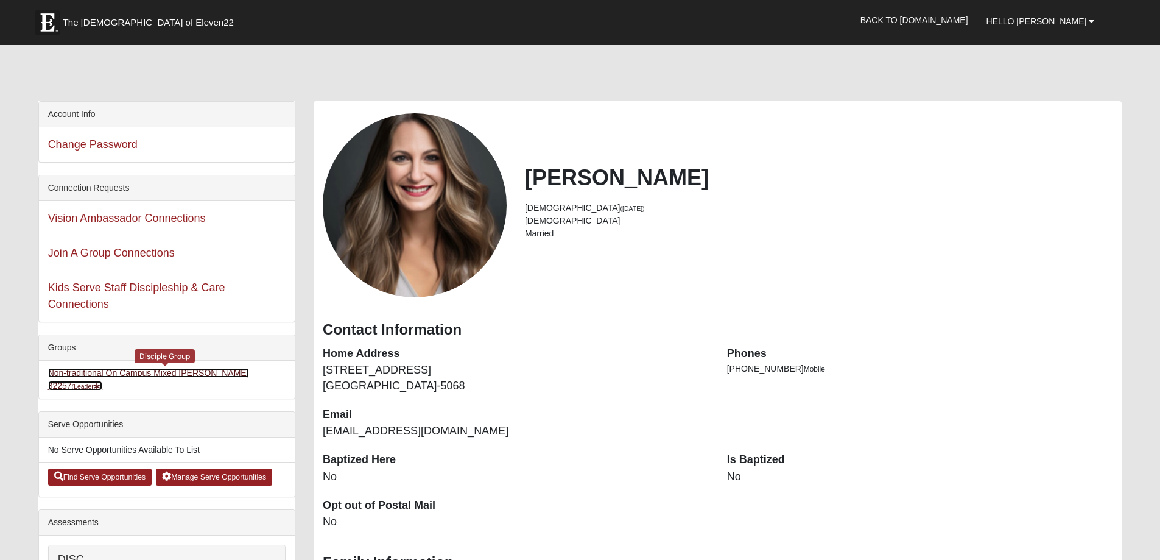
click at [191, 372] on link "Non-traditional On Campus Mixed Donaldson 32257 (Leader )" at bounding box center [148, 379] width 201 height 23
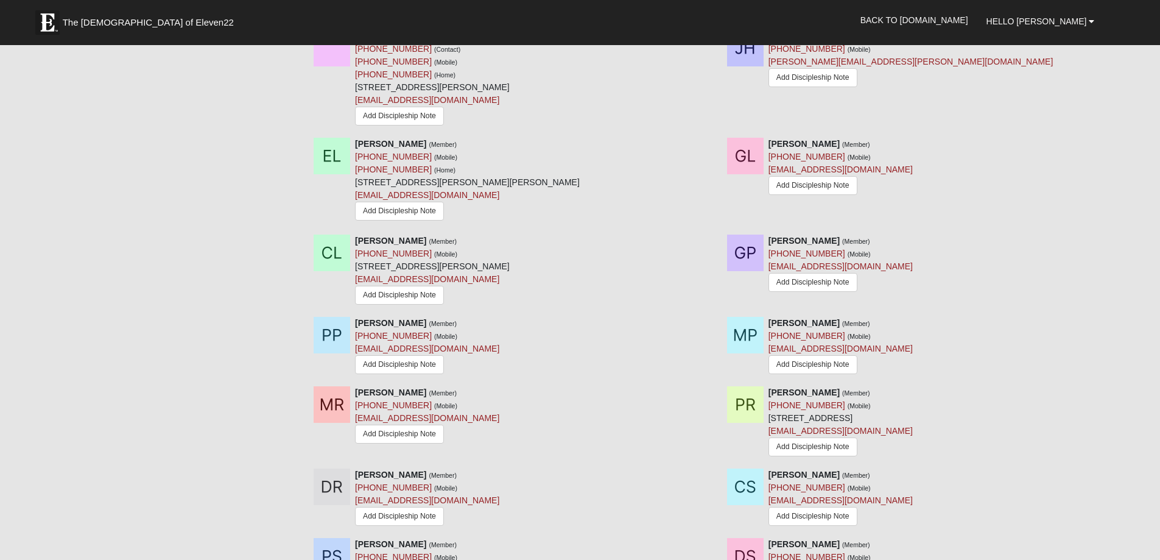
scroll to position [1705, 0]
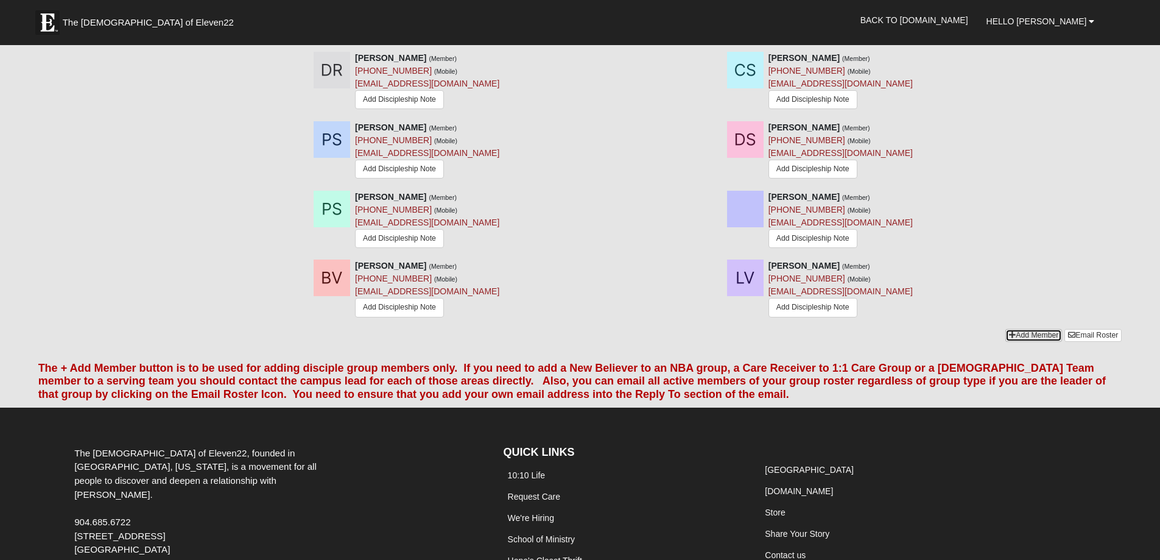
click at [1024, 329] on link "Add Member" at bounding box center [1033, 335] width 57 height 13
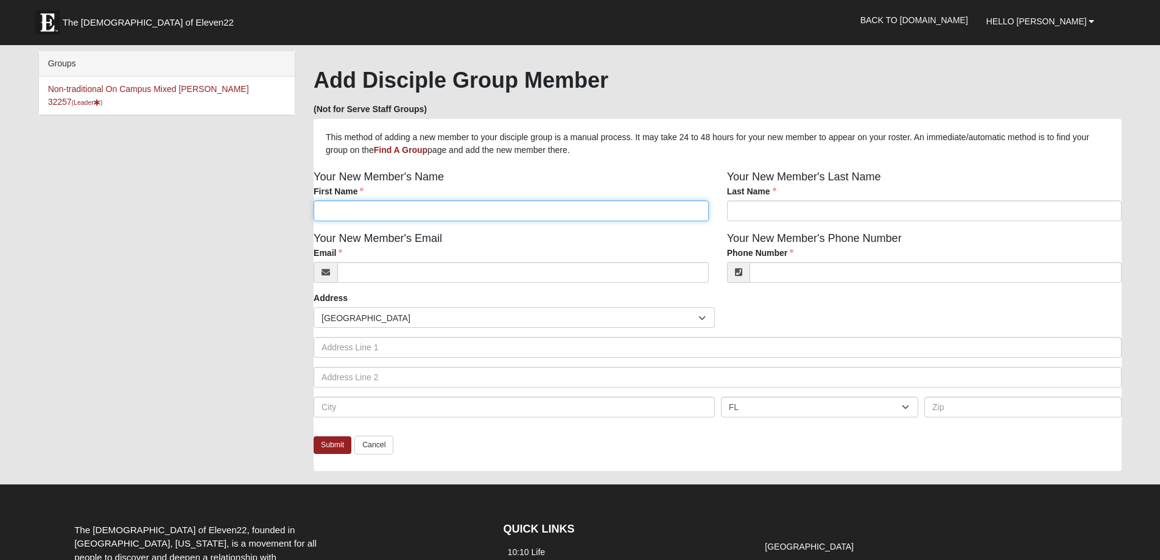
click at [388, 213] on input "First Name" at bounding box center [511, 210] width 395 height 21
type input "Larry"
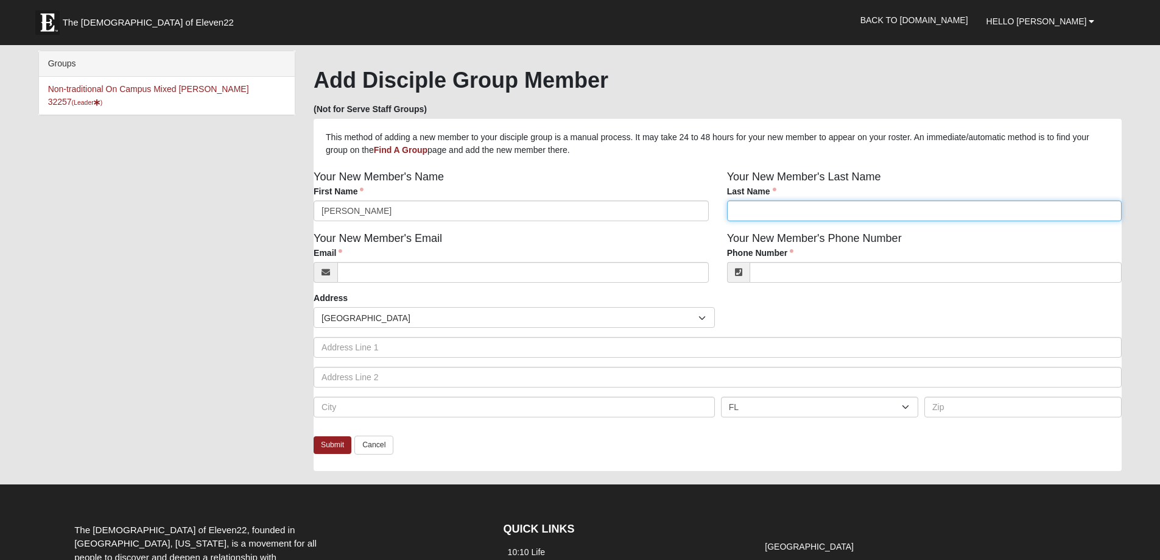
click at [760, 216] on input "Last Name" at bounding box center [924, 210] width 395 height 21
type input "Blackburn"
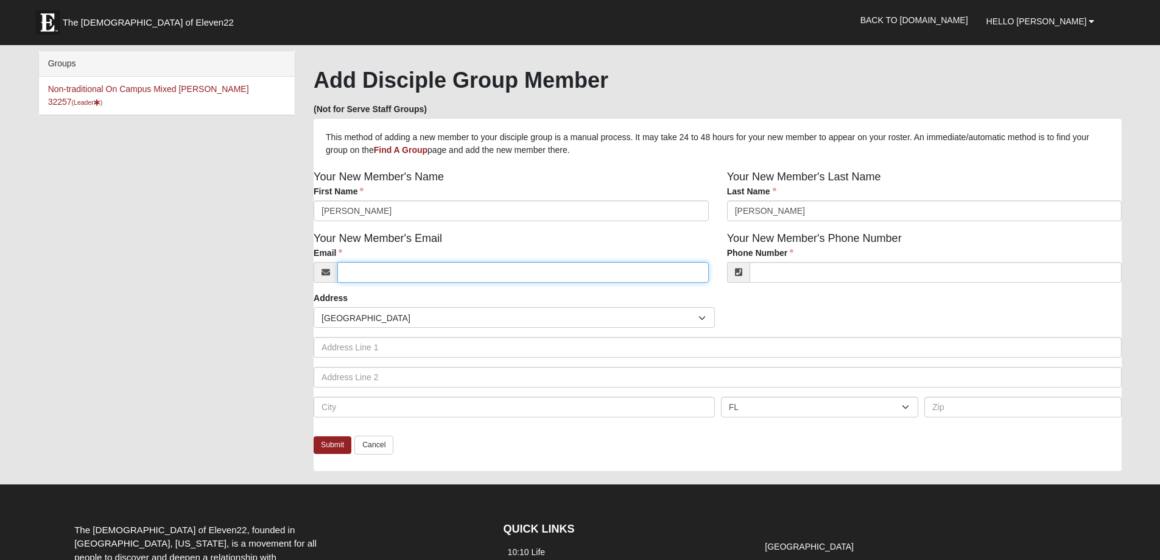
click at [415, 272] on input "Email" at bounding box center [522, 272] width 371 height 21
type input "chvyclss@aol.com"
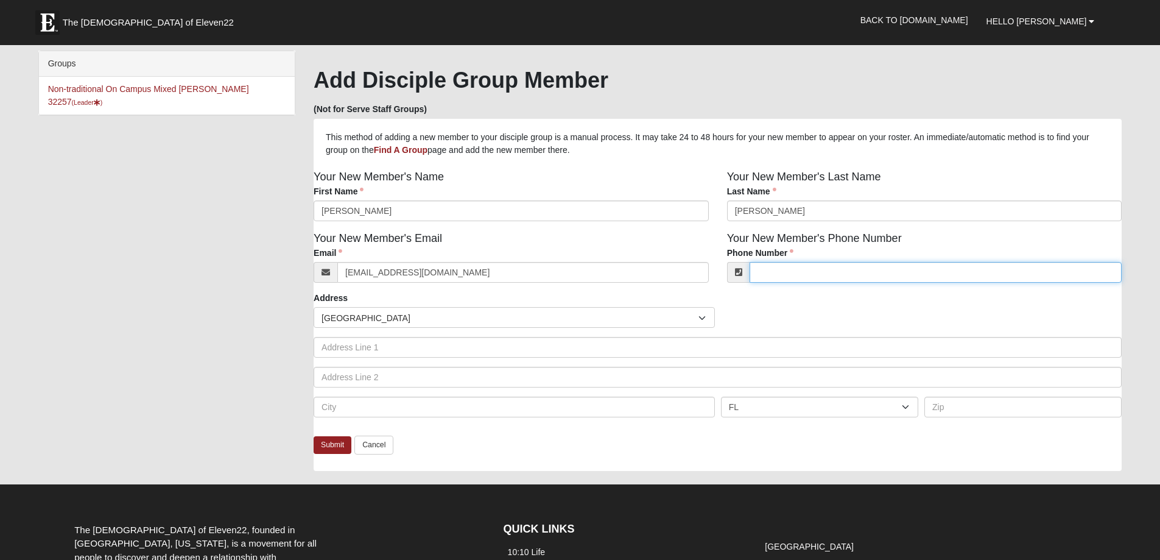
click at [776, 273] on input "Phone Number" at bounding box center [936, 272] width 373 height 21
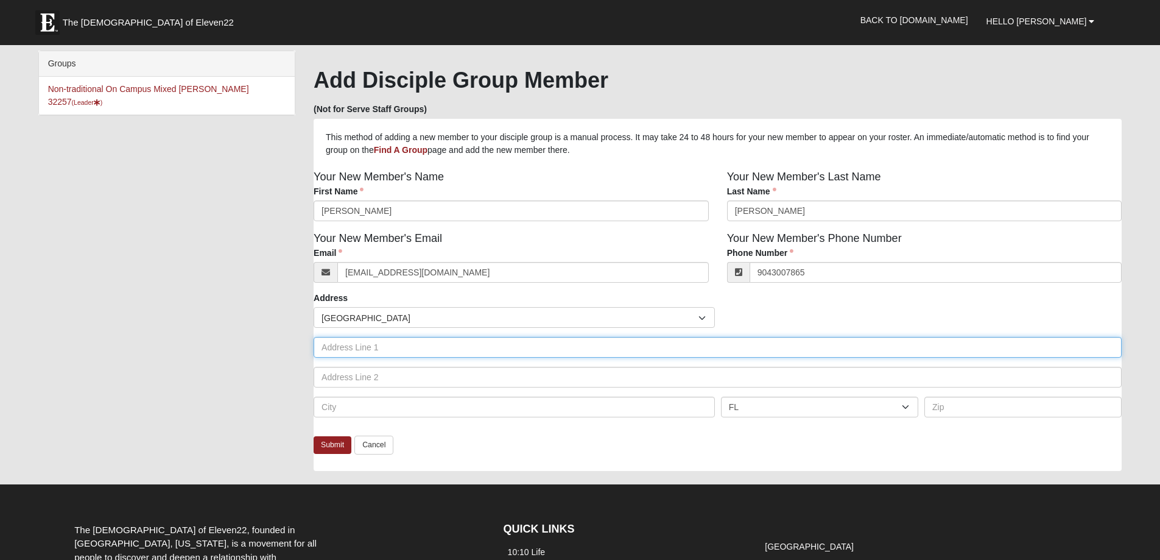
type input "(904) 300-7865"
click at [360, 347] on input "text" at bounding box center [718, 347] width 808 height 21
type input "6045 Greenland Road"
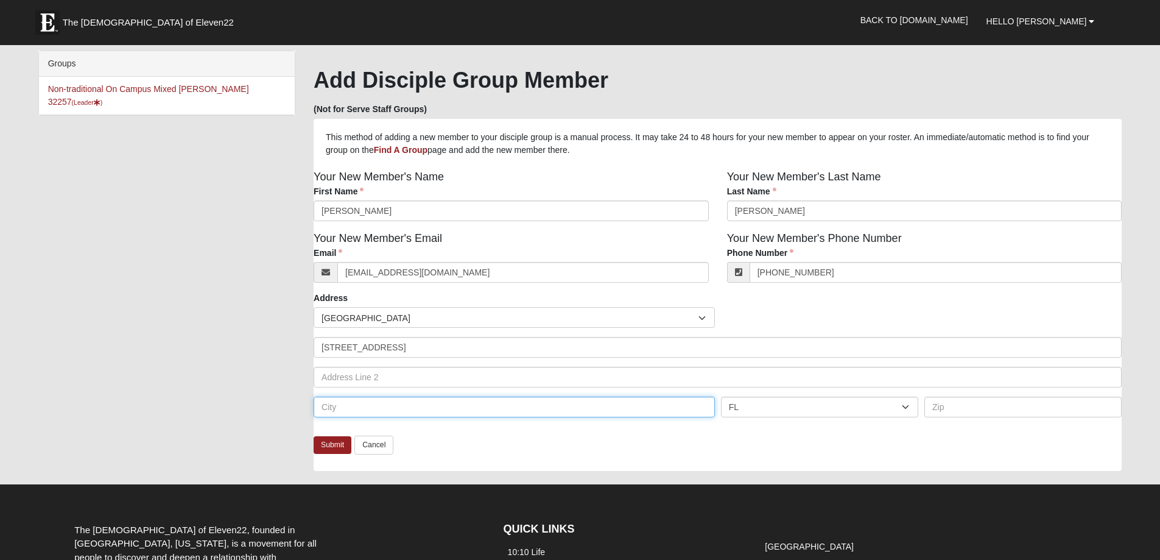
click at [353, 408] on input "text" at bounding box center [514, 406] width 401 height 21
type input "Jacksonville Beach"
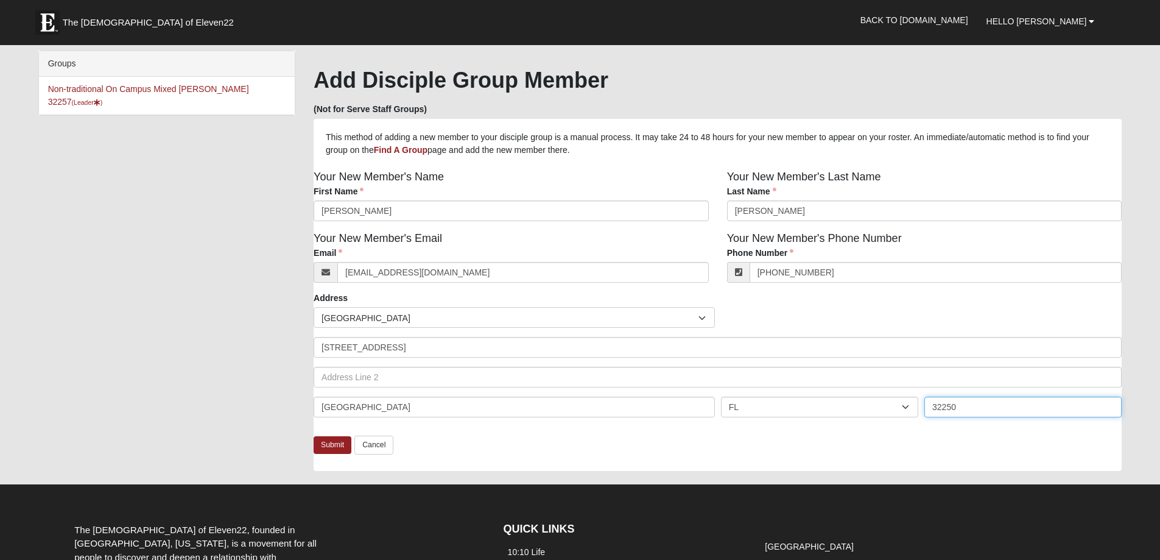
click at [964, 405] on input "32250" at bounding box center [1022, 406] width 197 height 21
type input "32258"
click at [336, 448] on link "Submit" at bounding box center [333, 445] width 38 height 18
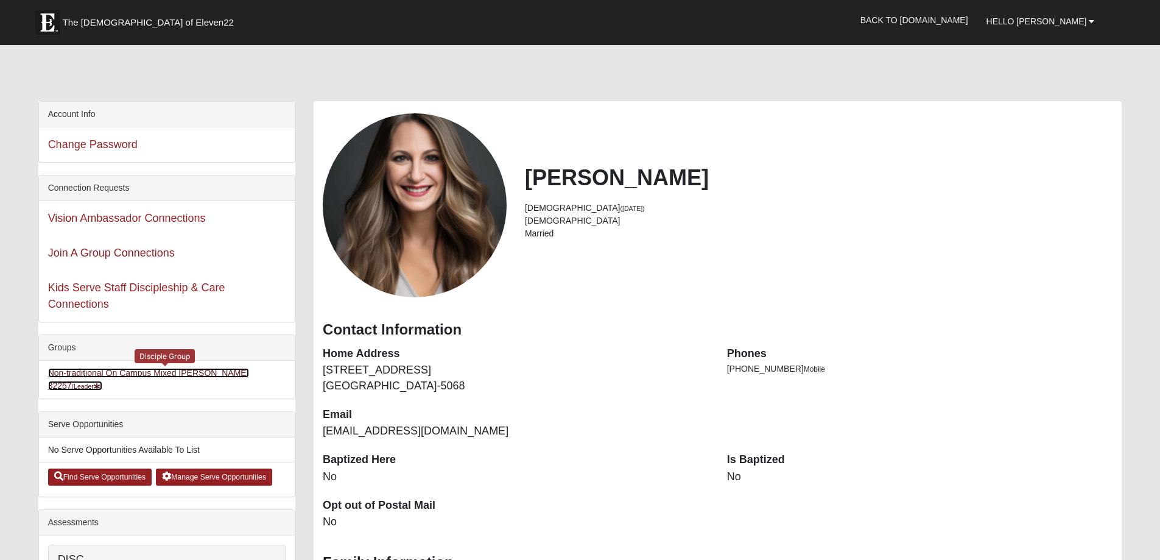
click at [165, 373] on link "Non-traditional On Campus Mixed [PERSON_NAME] 32257 (Leader )" at bounding box center [148, 379] width 201 height 23
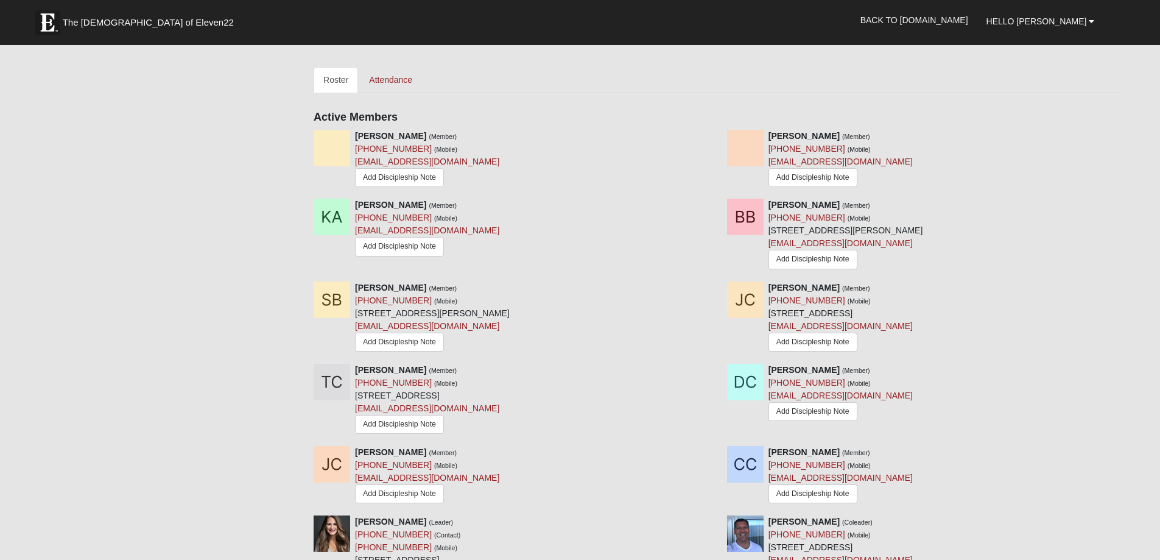
scroll to position [548, 0]
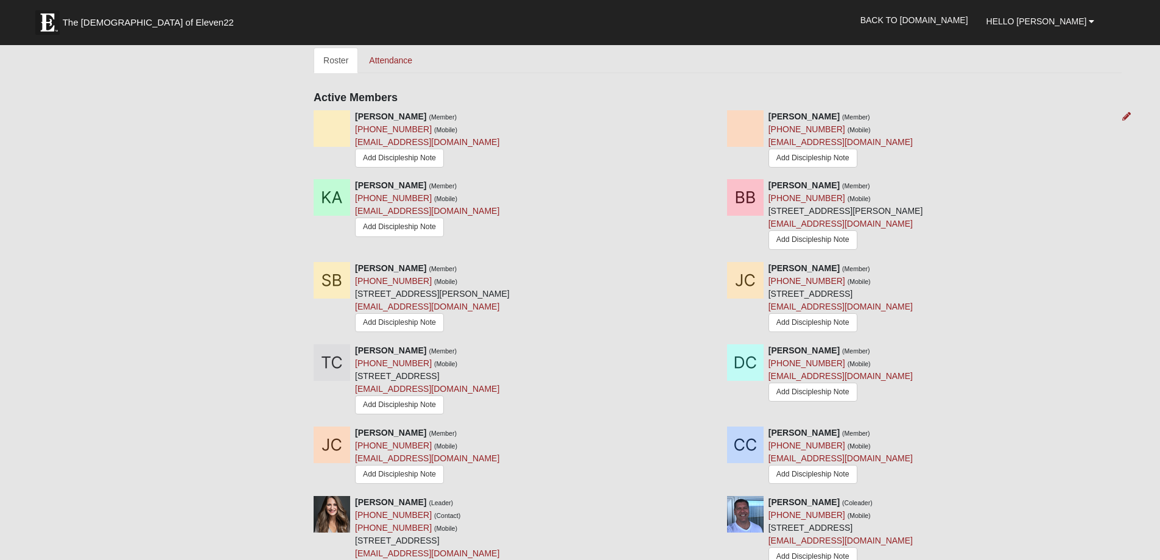
click at [803, 116] on strong "Erik Anderson" at bounding box center [803, 116] width 71 height 10
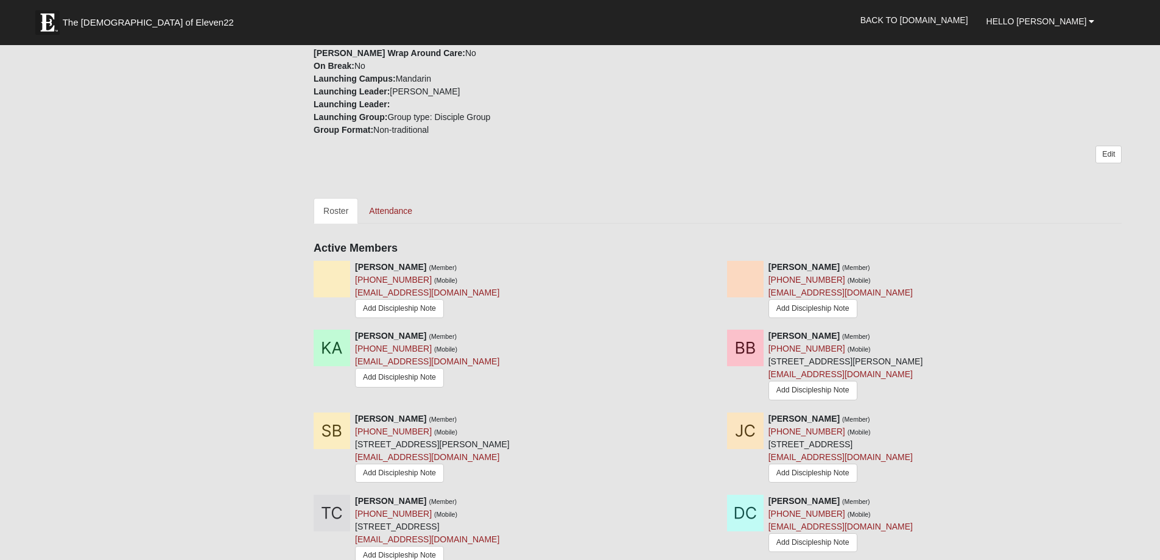
scroll to position [304, 0]
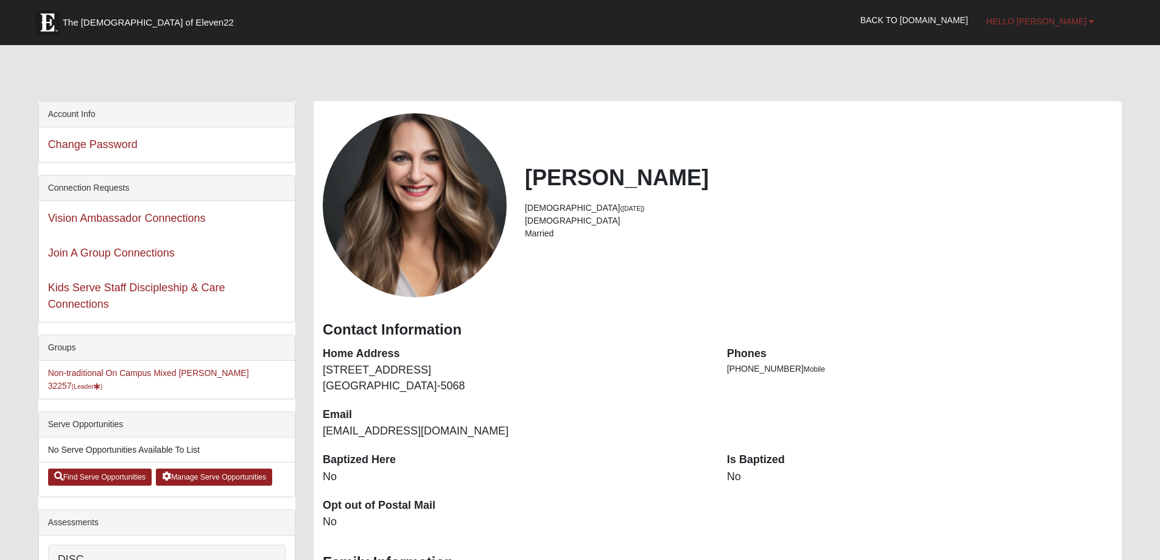
click at [1084, 21] on span "Hello [PERSON_NAME]" at bounding box center [1036, 21] width 100 height 10
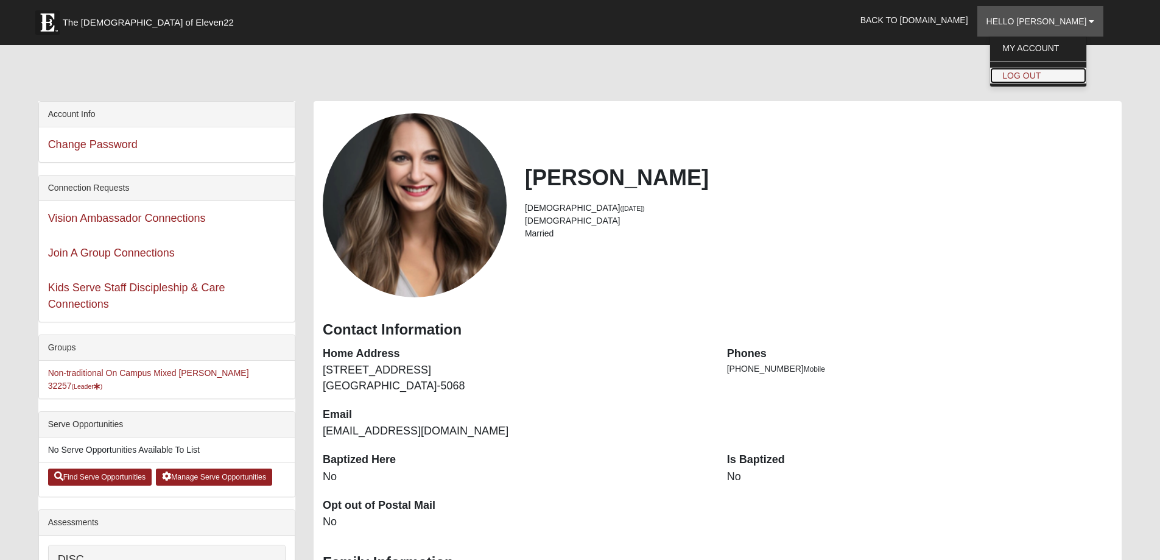
click at [1041, 77] on link "Log Out" at bounding box center [1038, 76] width 96 height 16
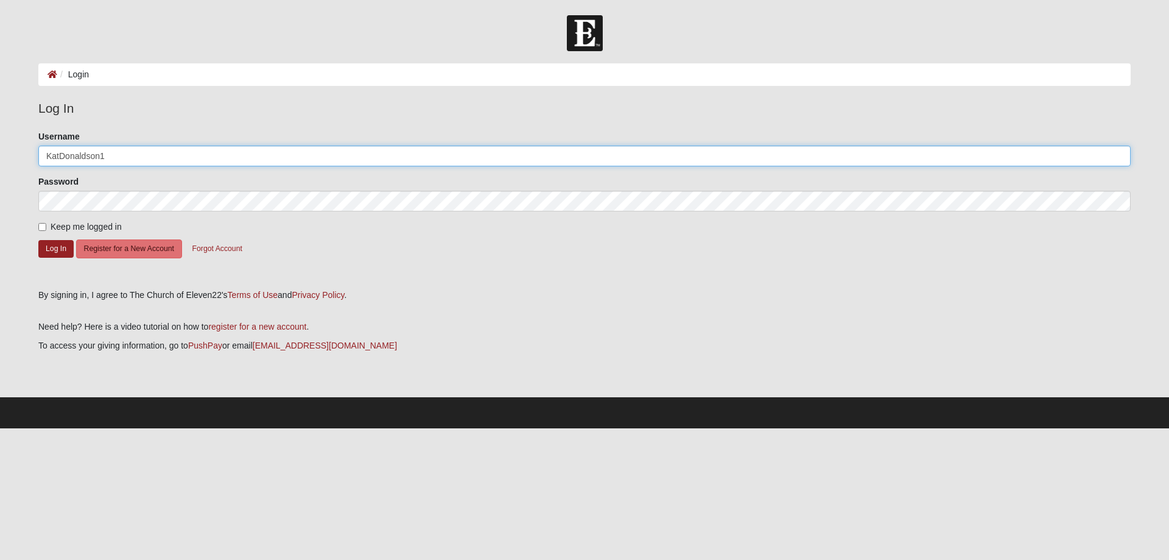
drag, startPoint x: 111, startPoint y: 155, endPoint x: -9, endPoint y: 157, distance: 120.0
click at [0, 157] on html "Log In Login Login Error Log In Please correct the following: Username KatDonal…" at bounding box center [584, 214] width 1169 height 428
type input "EA25"
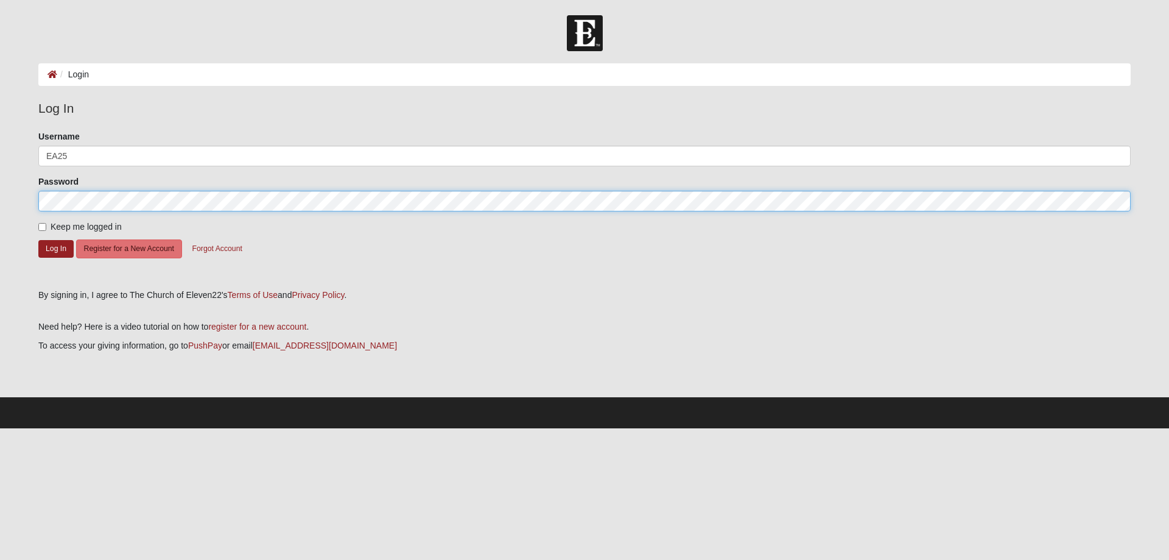
click at [17, 200] on form "Log In Login Login Error Log In Please correct the following: Username EA25 Pas…" at bounding box center [584, 221] width 1169 height 413
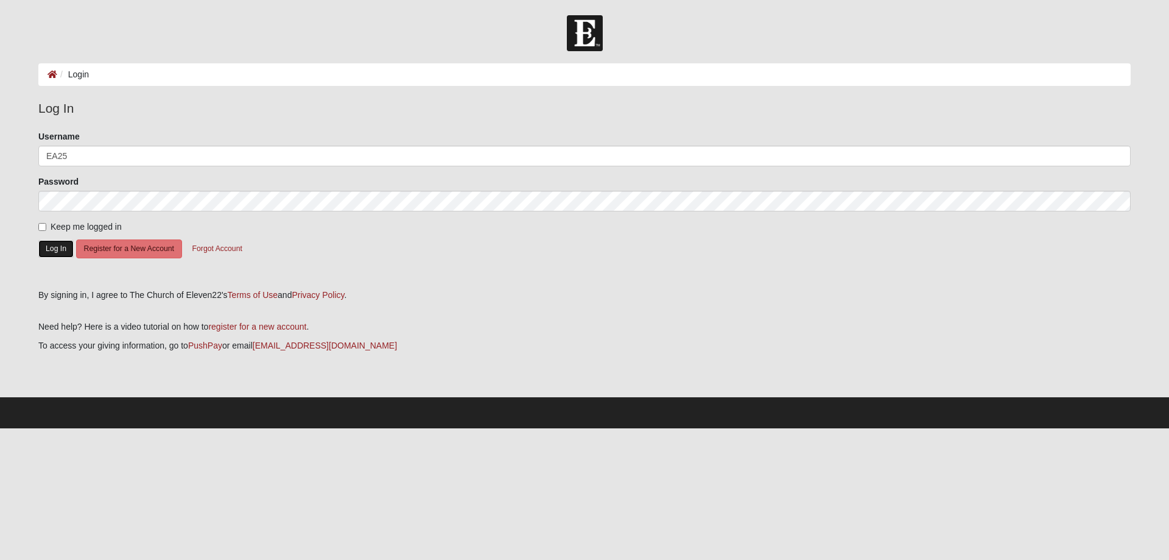
click at [57, 245] on button "Log In" at bounding box center [55, 249] width 35 height 18
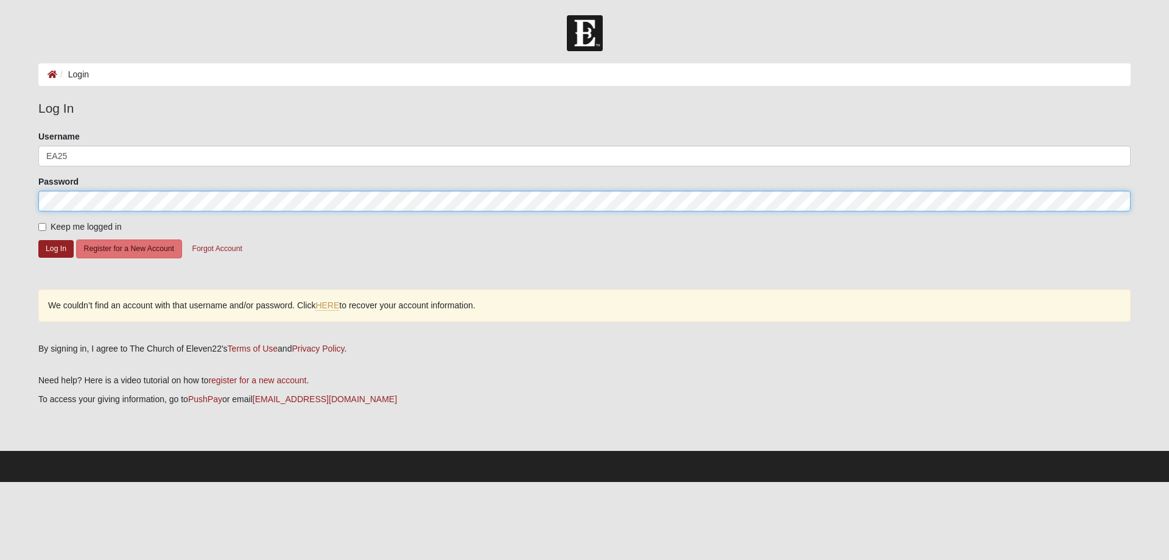
click at [19, 189] on form "Log In Login Login Error Log In Please correct the following: Username EA25 Pas…" at bounding box center [584, 248] width 1169 height 466
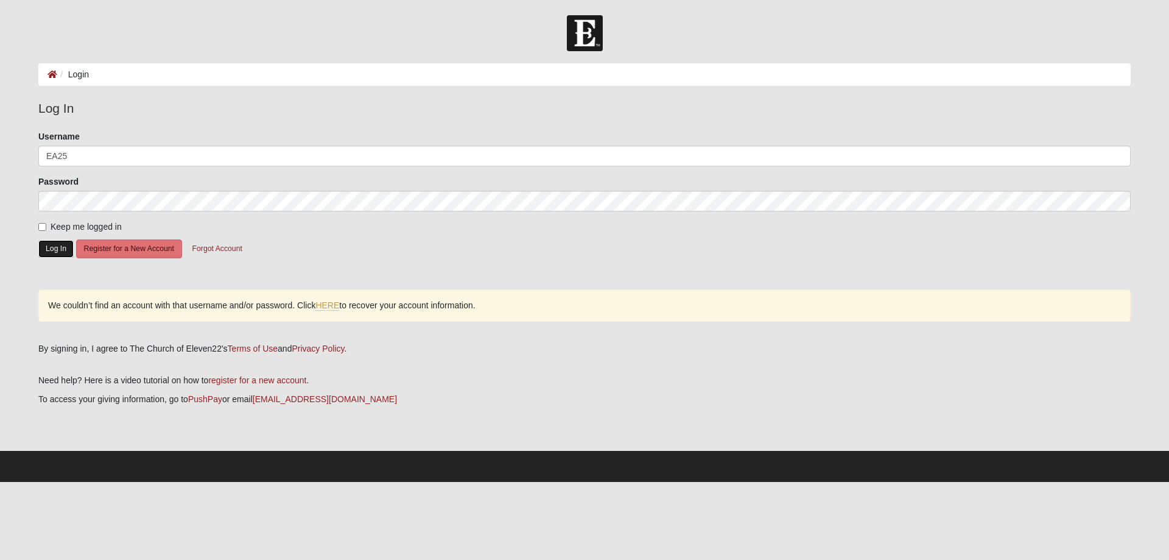
click at [47, 247] on button "Log In" at bounding box center [55, 249] width 35 height 18
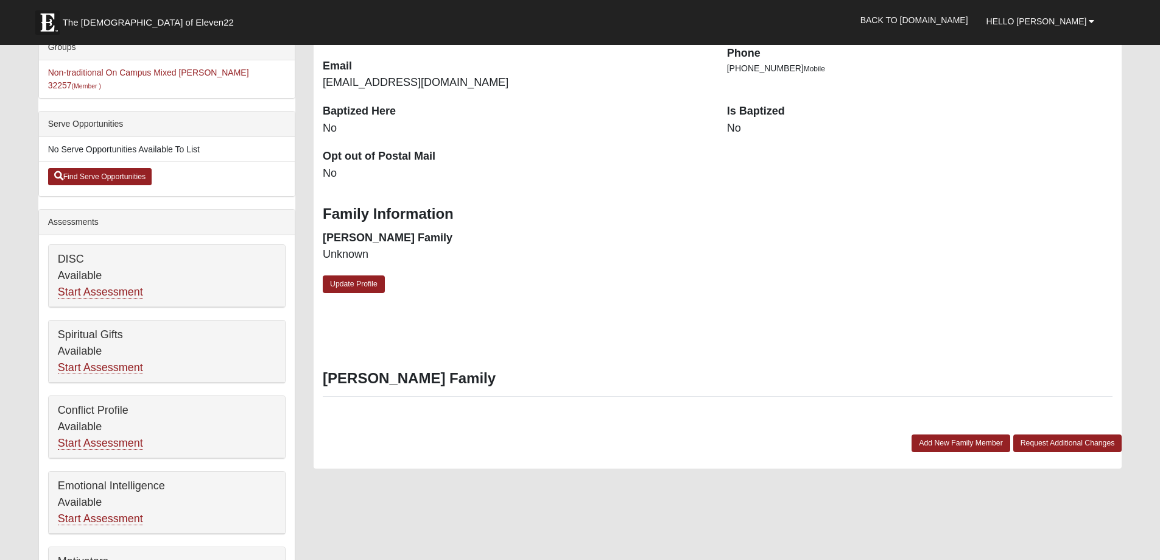
scroll to position [183, 0]
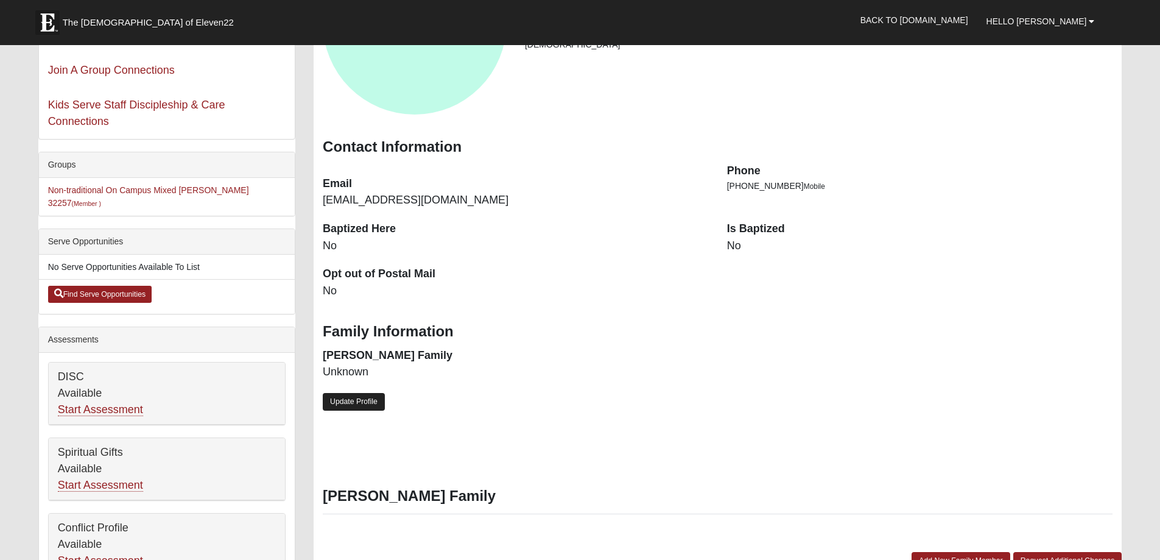
click at [372, 399] on link "Update Profile" at bounding box center [354, 402] width 62 height 18
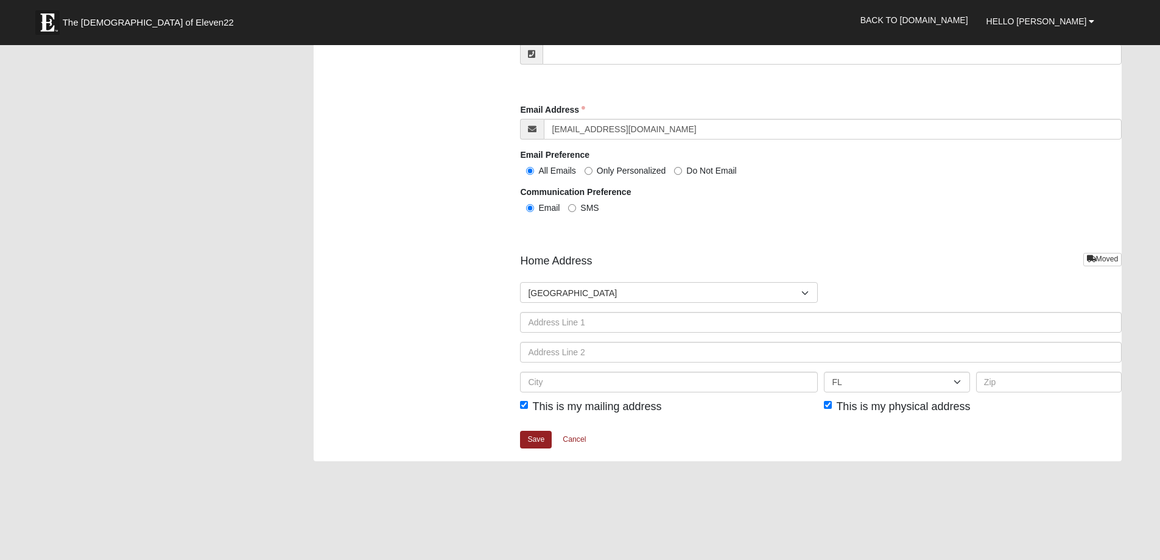
scroll to position [1279, 0]
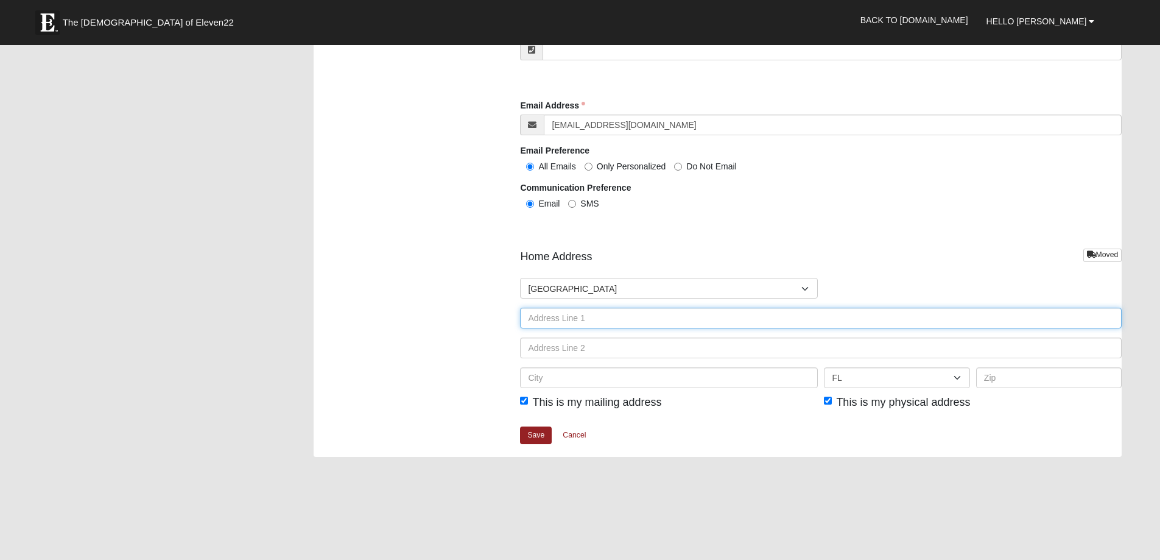
click at [541, 318] on input "text" at bounding box center [821, 317] width 602 height 21
type input "[STREET_ADDRESS][PERSON_NAME]"
click at [1021, 378] on input "text" at bounding box center [1049, 377] width 146 height 21
type input "32257"
click at [587, 367] on div "Countries United States ------------------------ Afghanistan Aland Islands Alba…" at bounding box center [821, 337] width 602 height 119
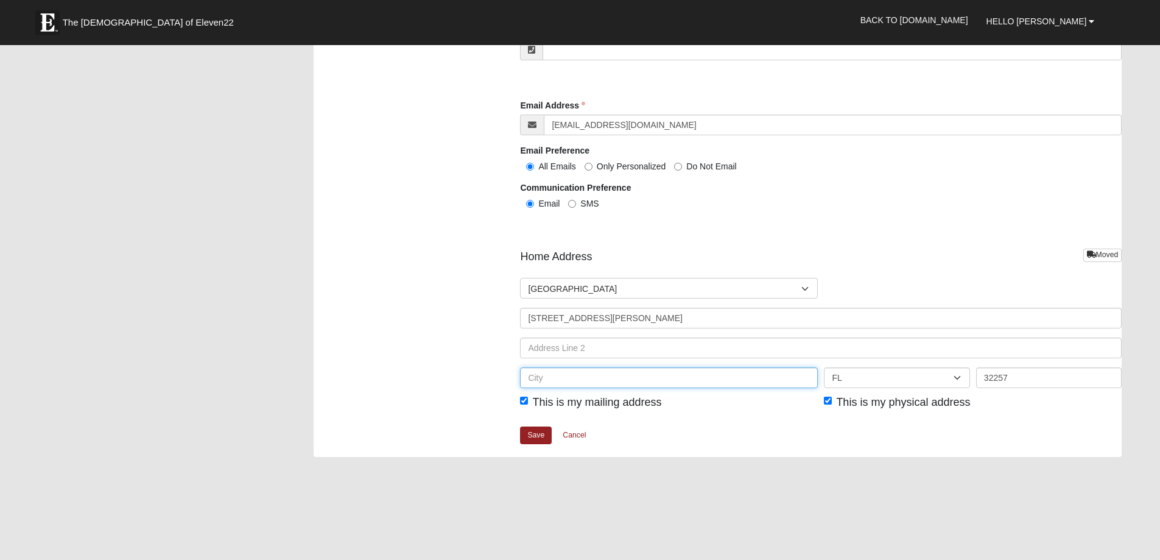
click at [584, 376] on input "text" at bounding box center [669, 377] width 298 height 21
type input "Jax"
click at [538, 434] on link "Save" at bounding box center [536, 435] width 32 height 18
